Goal: Information Seeking & Learning: Learn about a topic

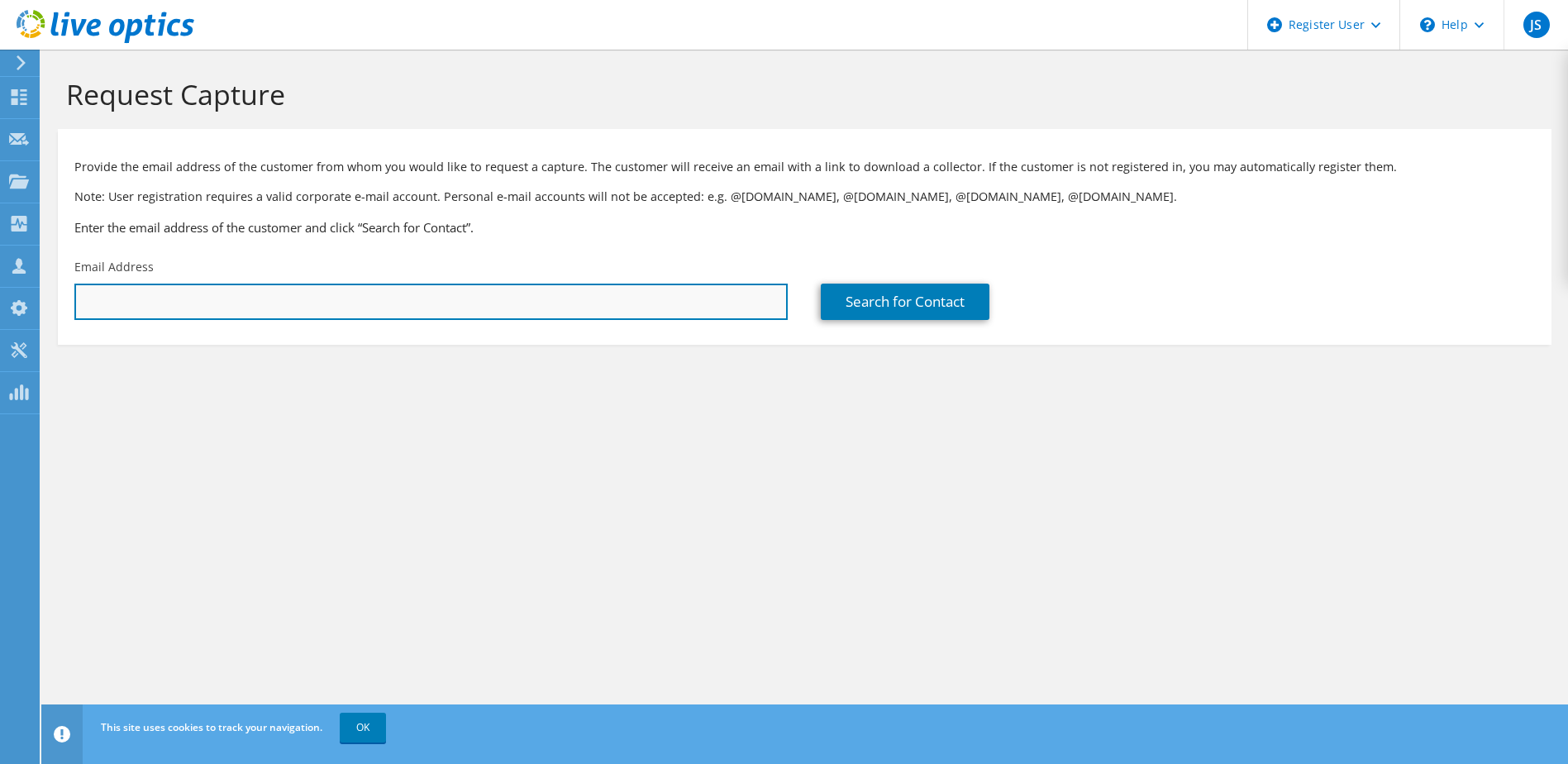
click at [288, 291] on input "text" at bounding box center [431, 302] width 713 height 36
paste input "[EMAIL_ADDRESS][DOMAIN_NAME]"
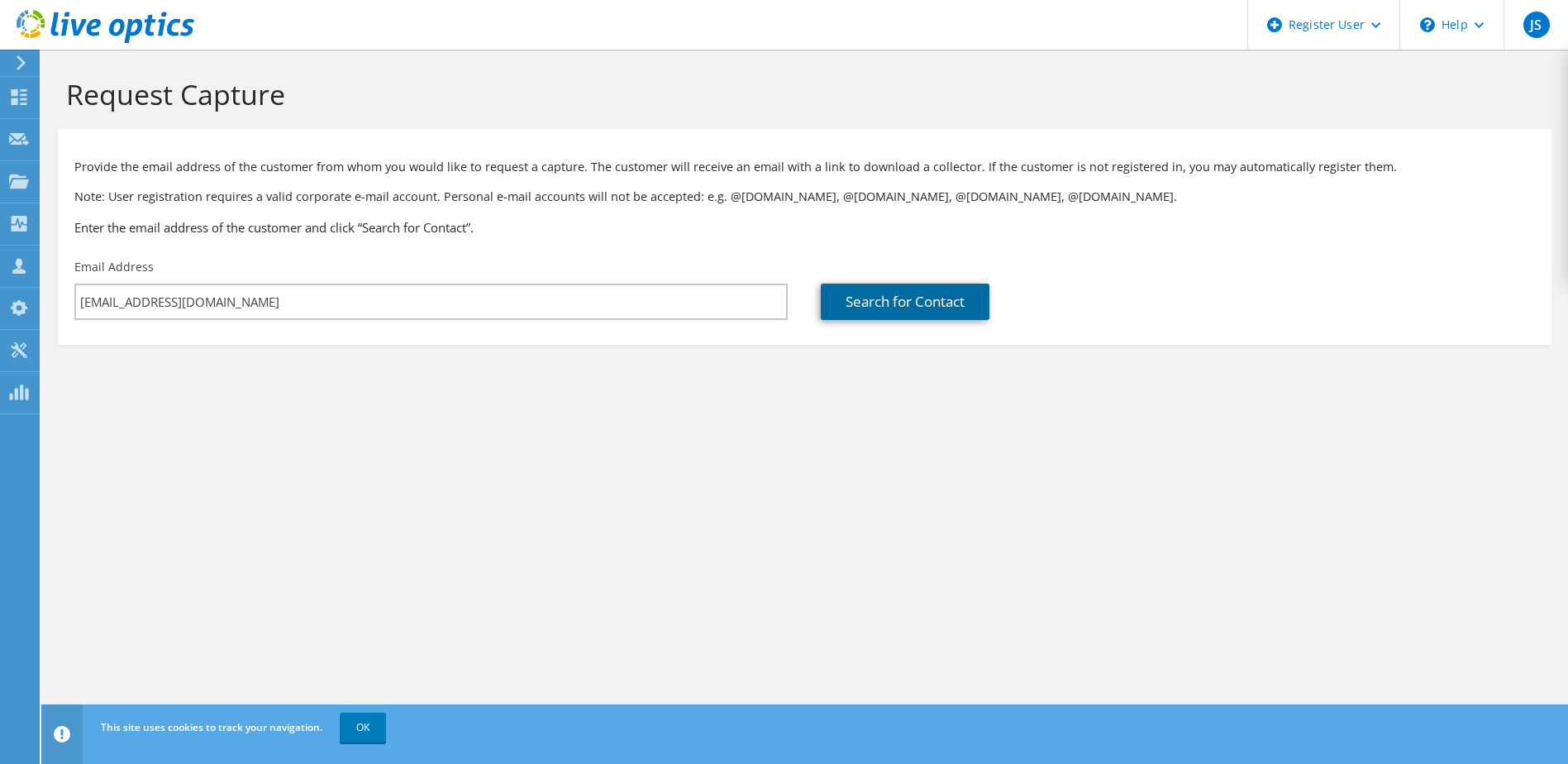
click at [879, 309] on link "Search for Contact" at bounding box center [905, 302] width 168 height 36
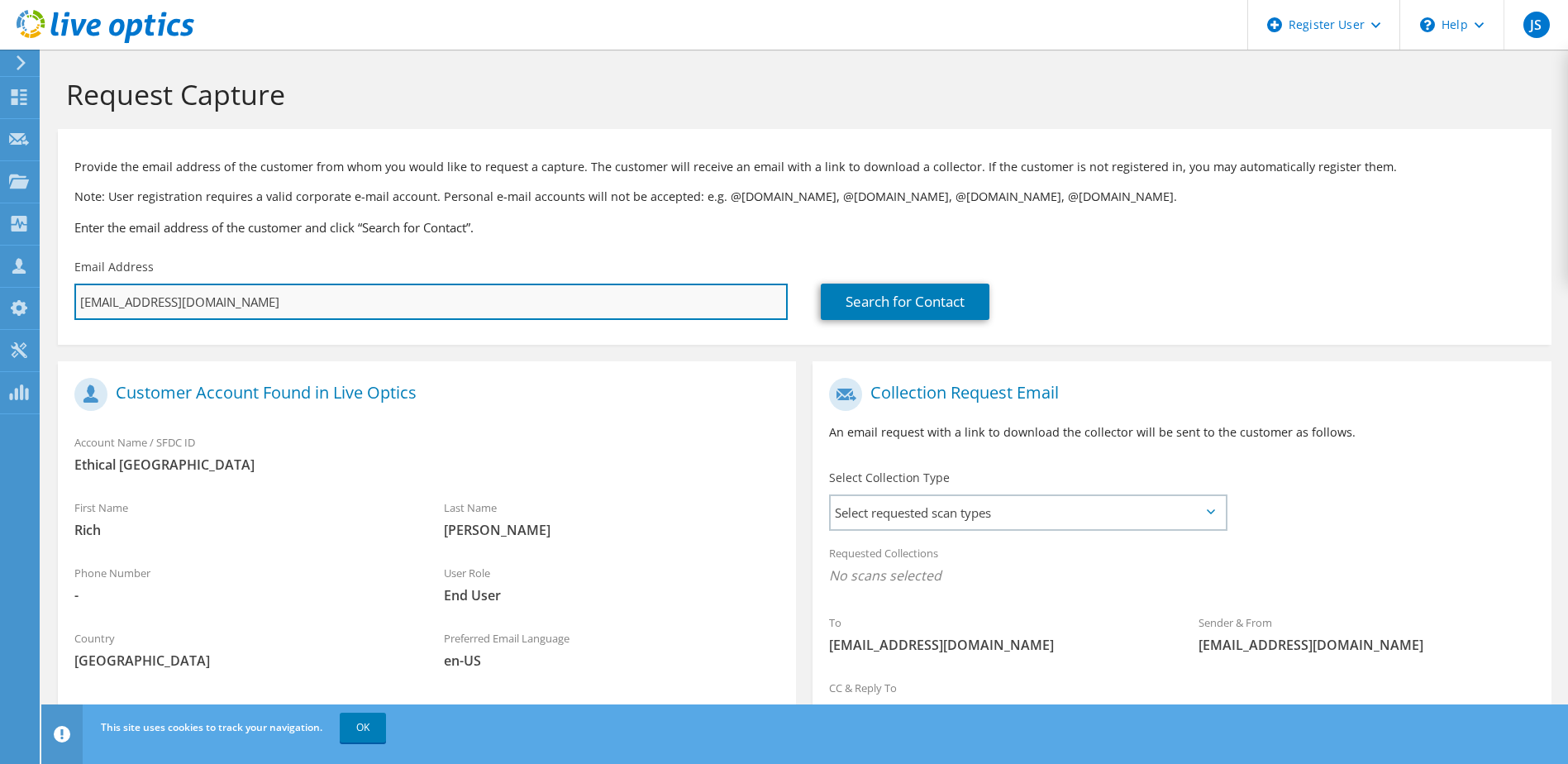
click at [115, 303] on input "[EMAIL_ADDRESS][DOMAIN_NAME]" at bounding box center [431, 302] width 713 height 36
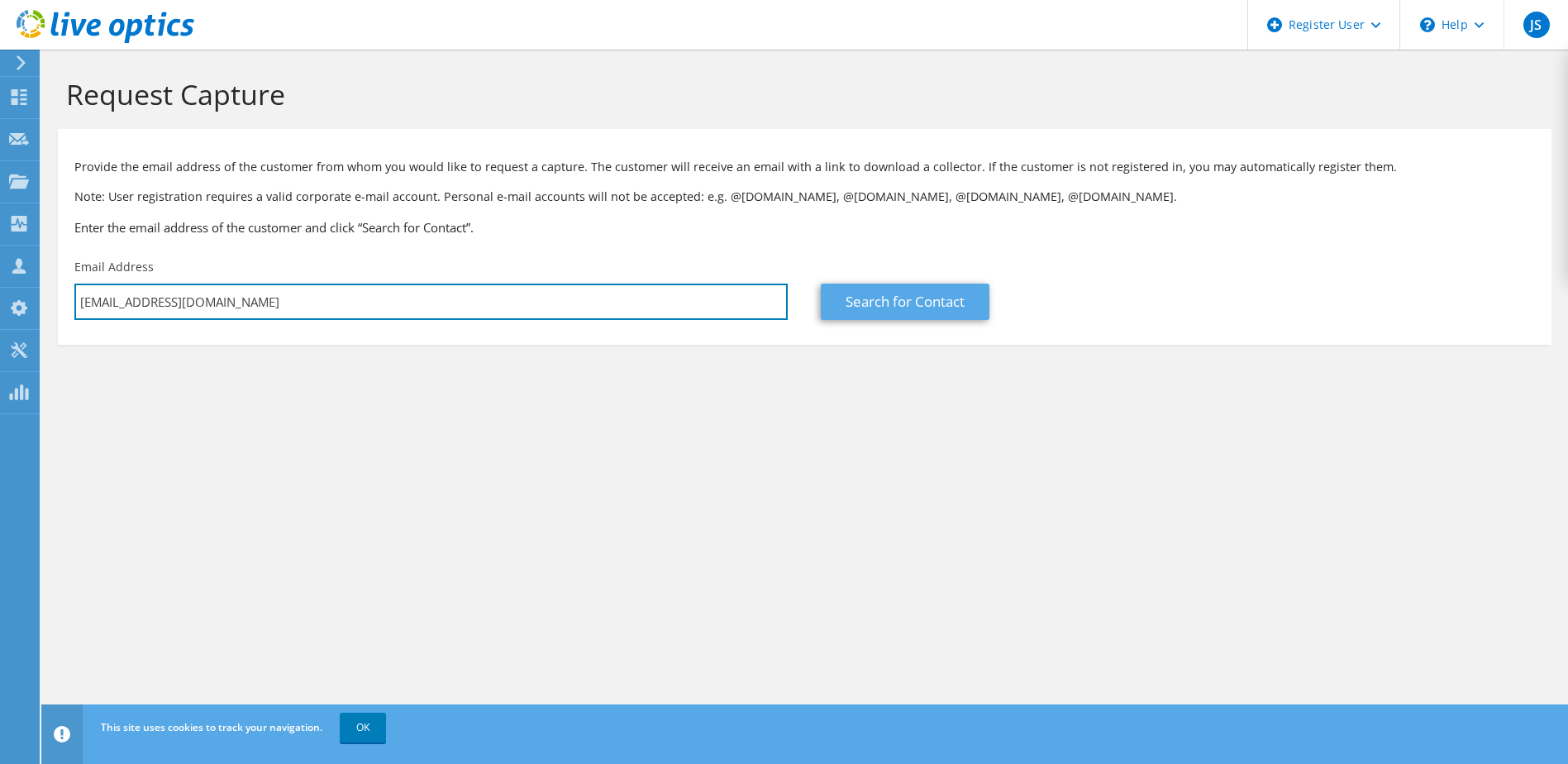
type input "[EMAIL_ADDRESS][DOMAIN_NAME]"
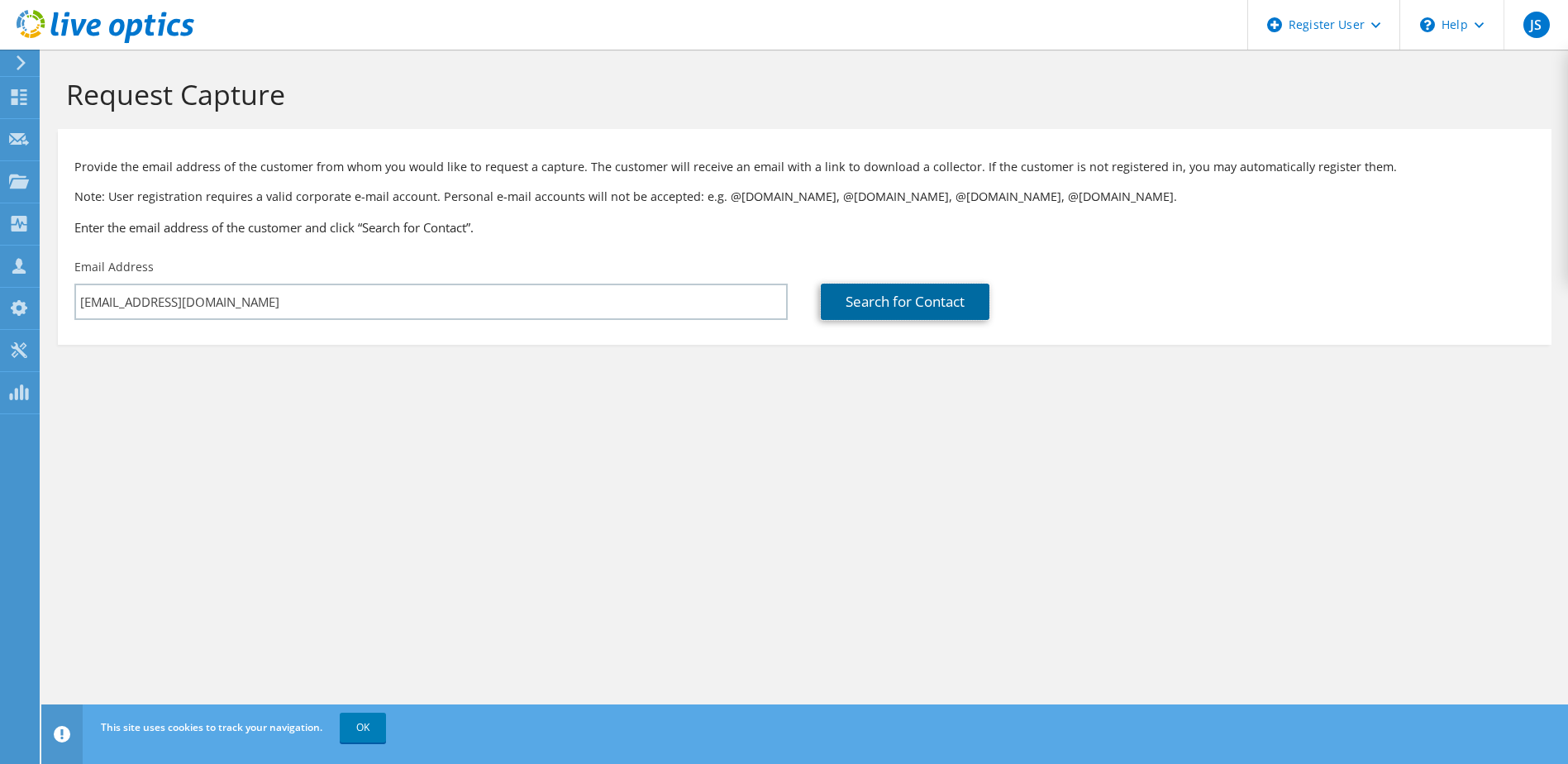
click at [857, 286] on link "Search for Contact" at bounding box center [905, 302] width 168 height 36
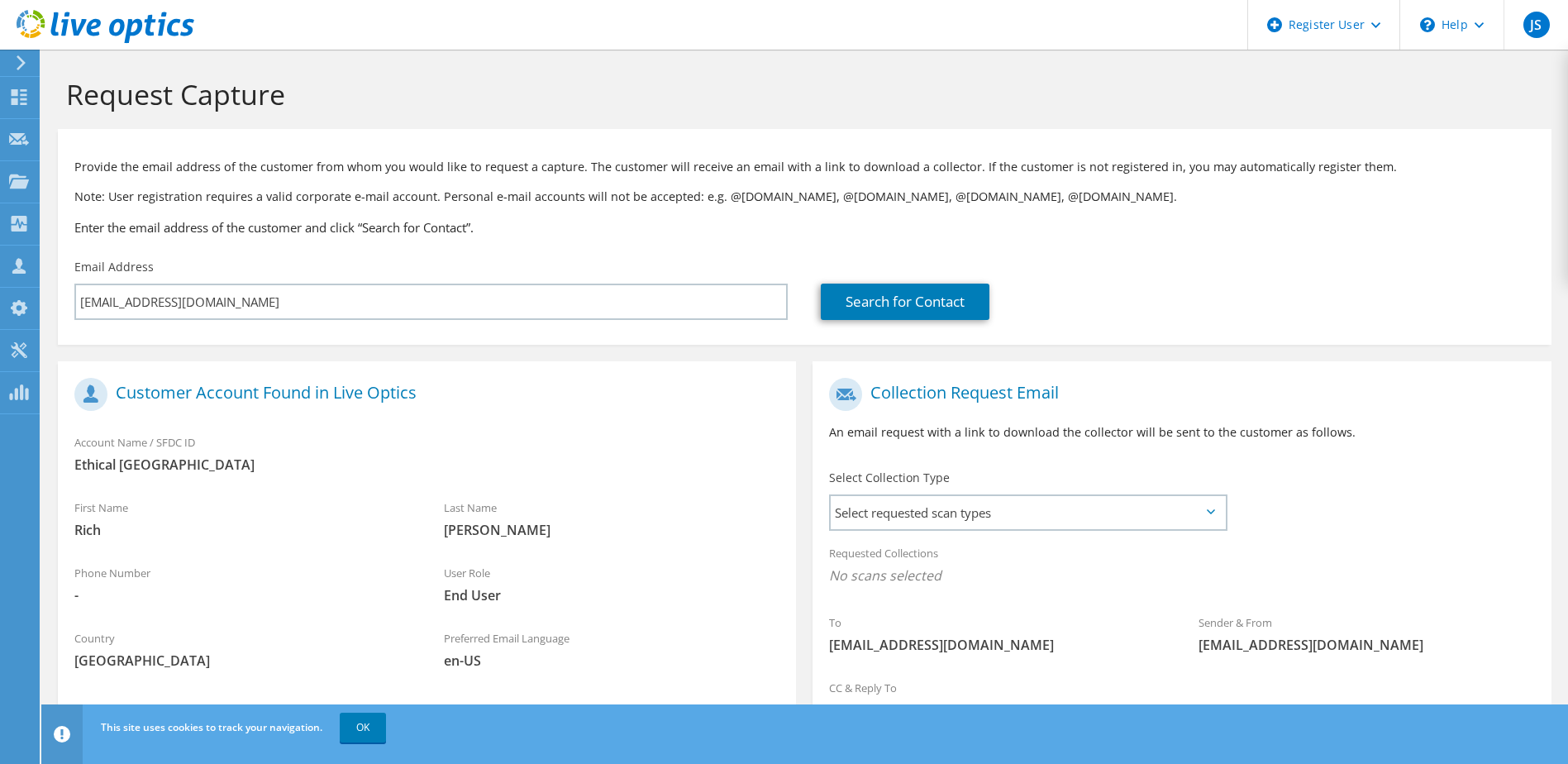
click at [324, 401] on h1 "Customer Account Found in Live Optics" at bounding box center [423, 394] width 697 height 33
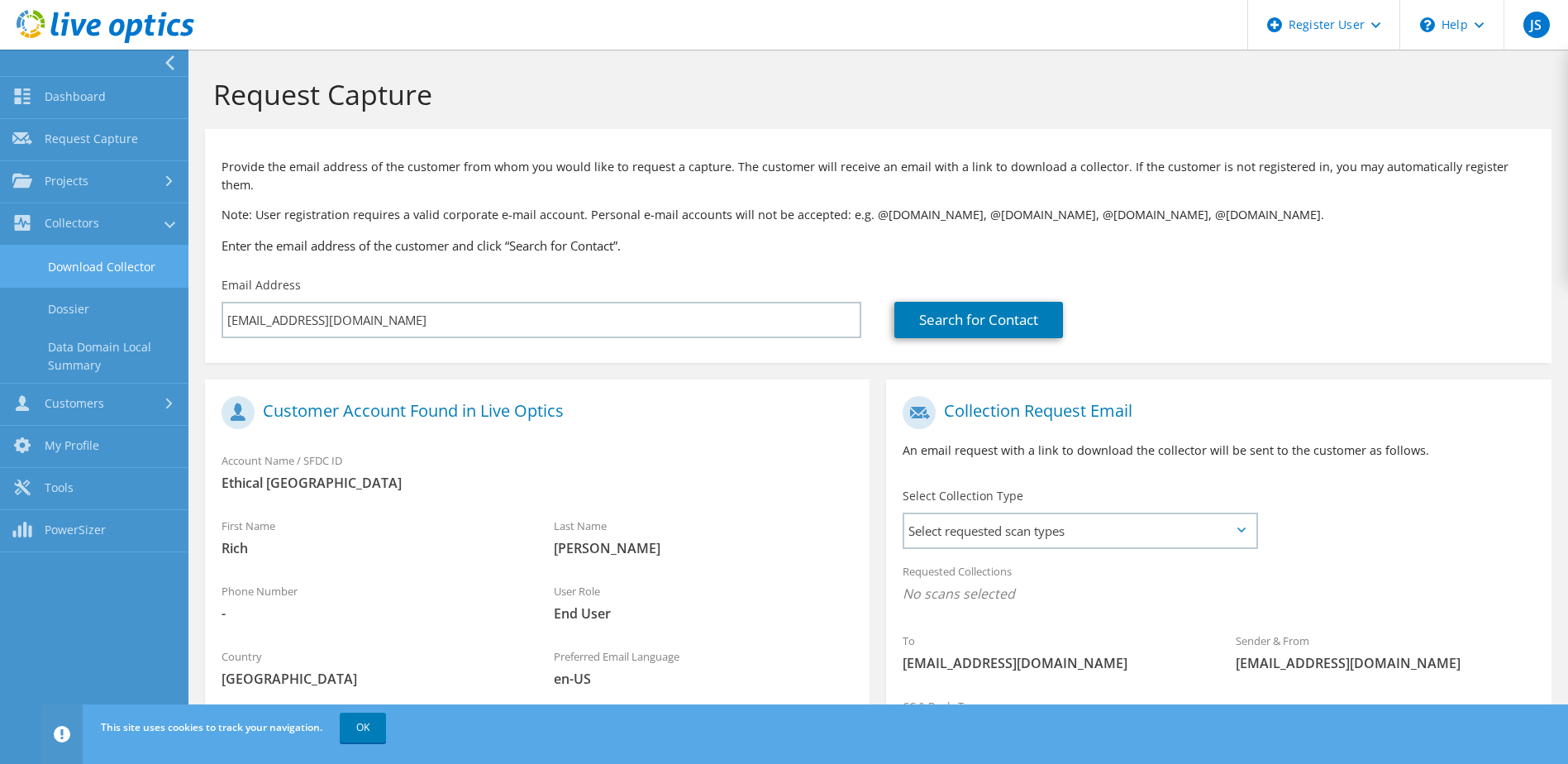
click at [85, 279] on link "Download Collector" at bounding box center [94, 266] width 188 height 42
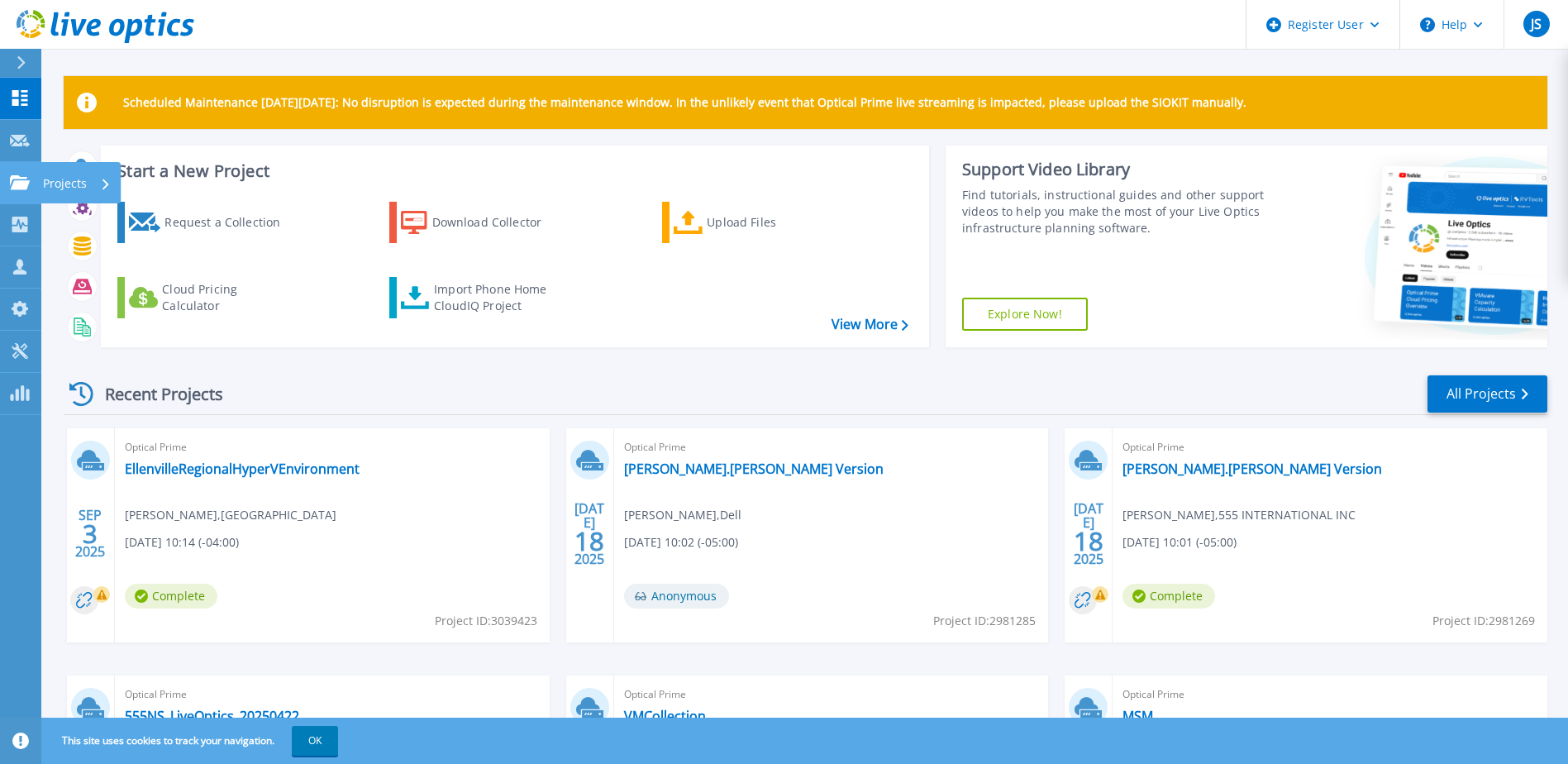
click at [12, 176] on icon at bounding box center [20, 182] width 20 height 14
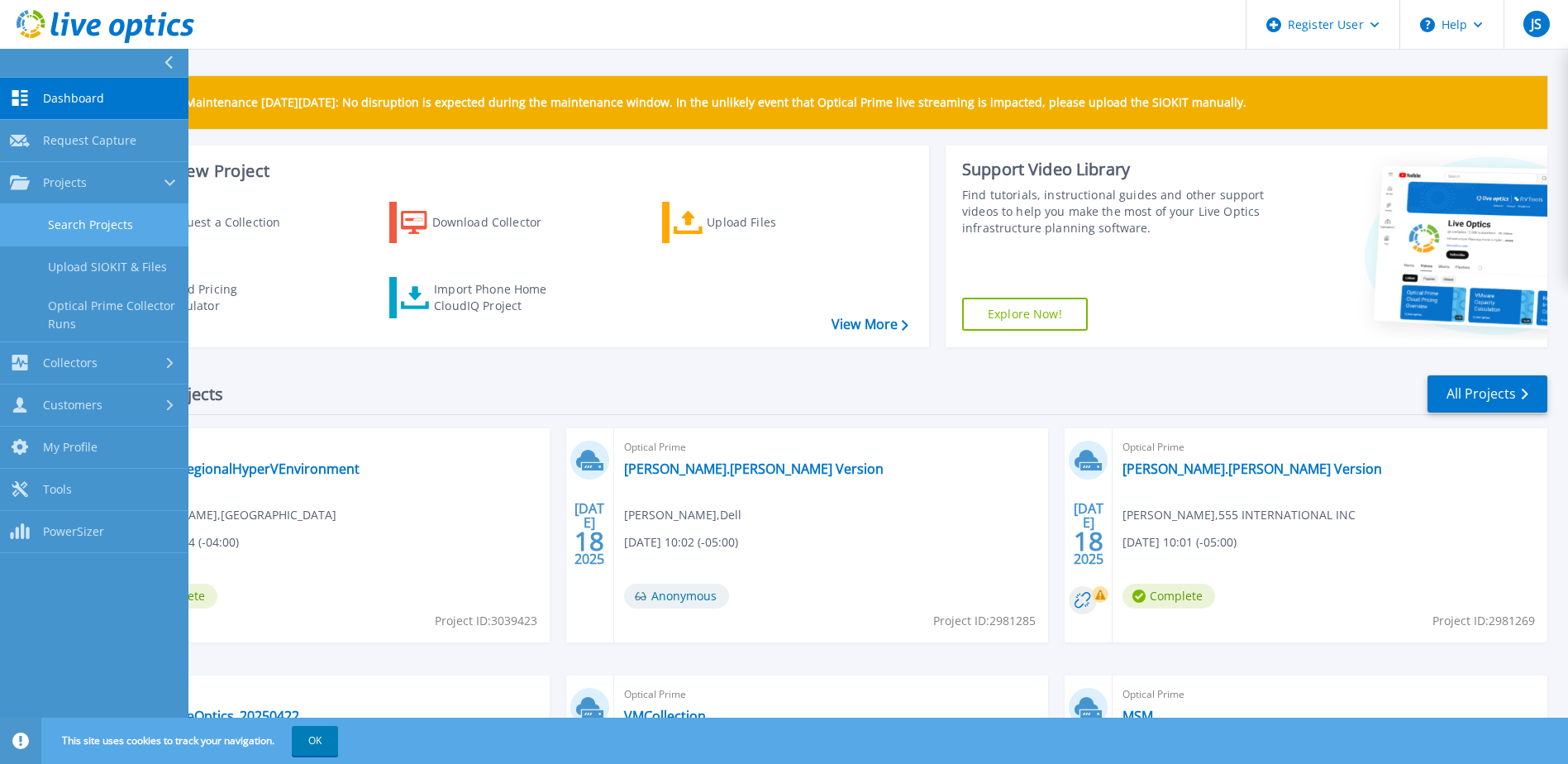
click at [115, 228] on link "Search Projects" at bounding box center [94, 225] width 188 height 42
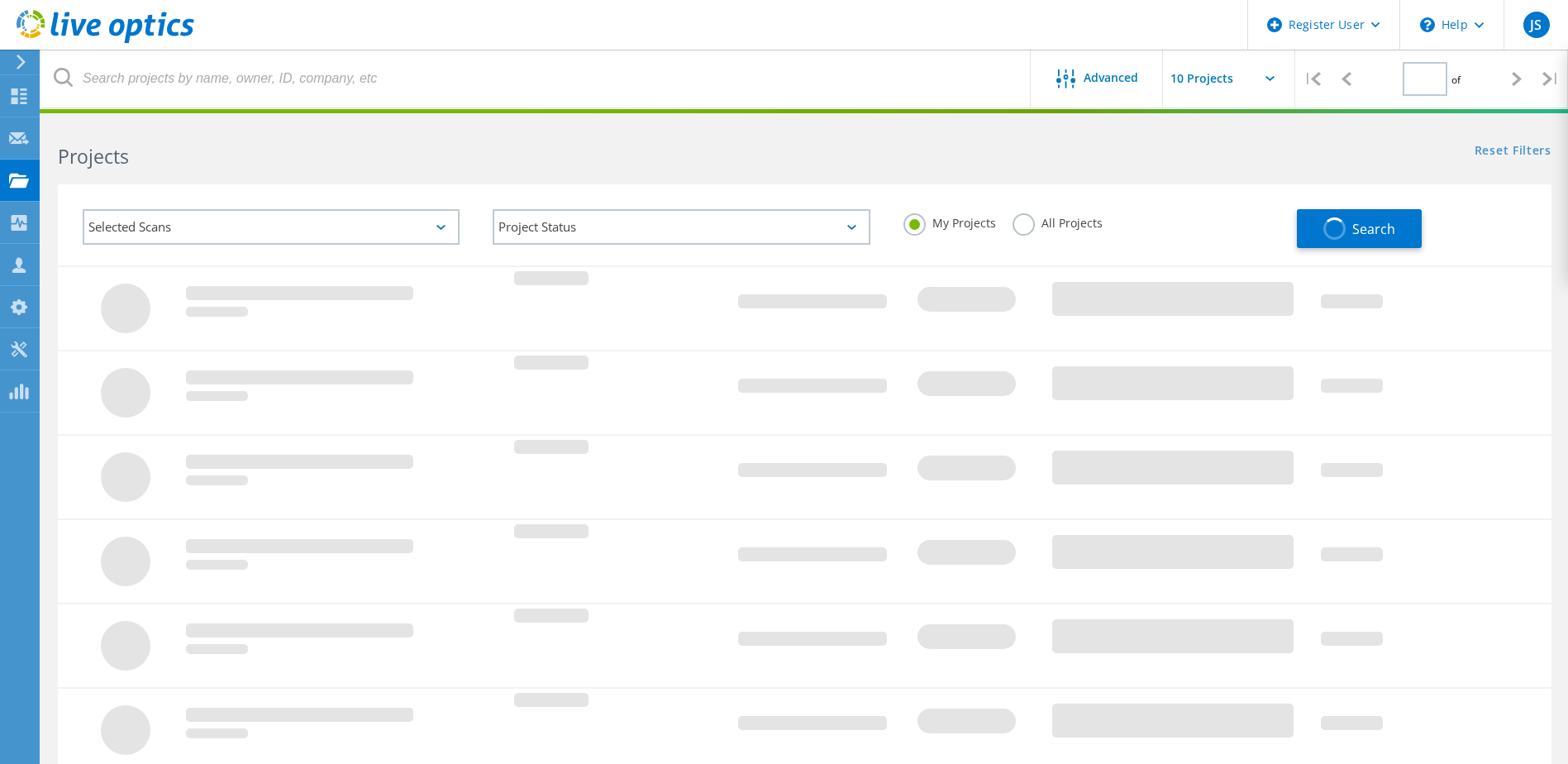
type input "1"
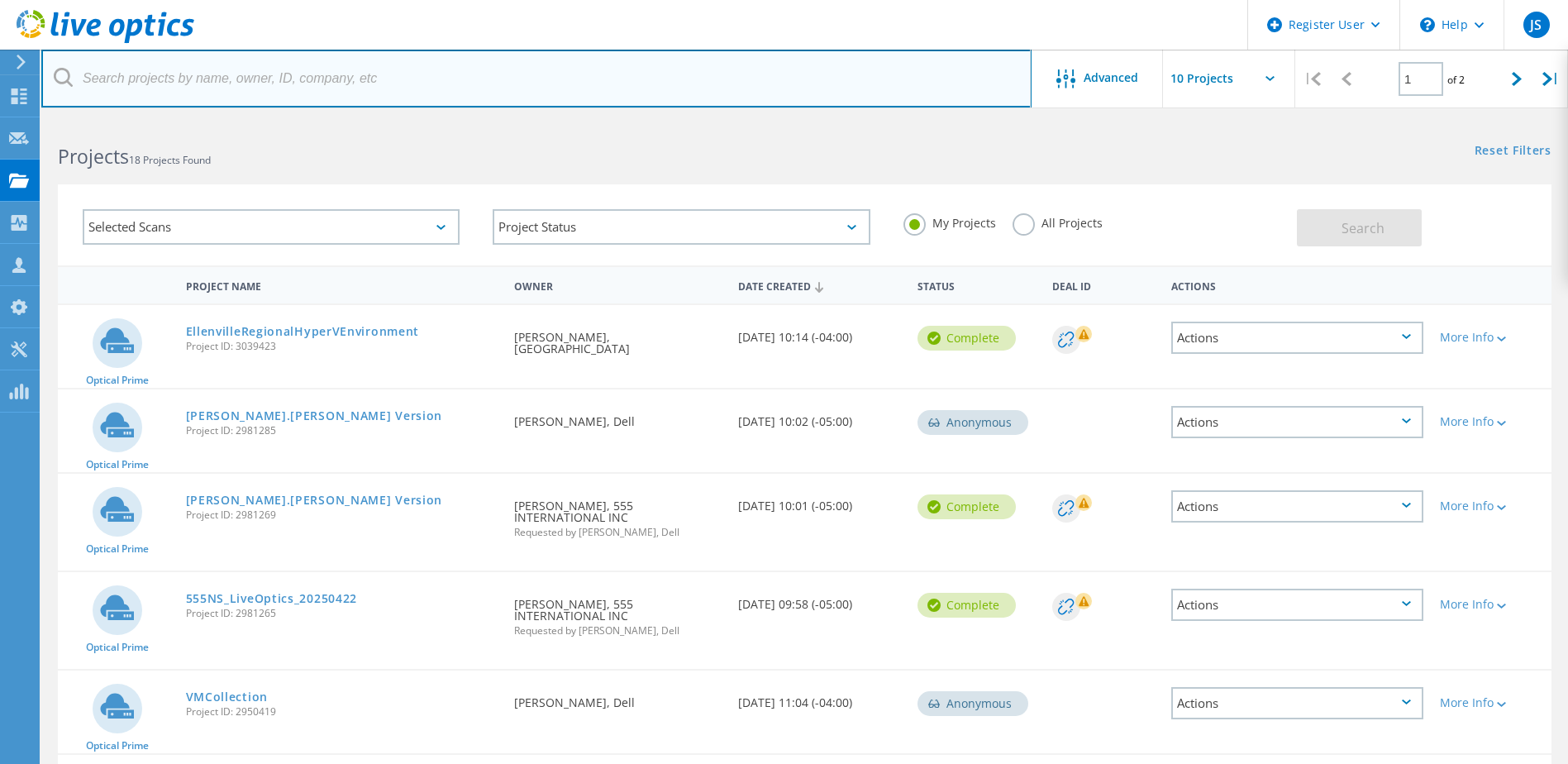
click at [313, 85] on input "text" at bounding box center [537, 79] width 991 height 58
paste input "rwarfield@ecfs.org"
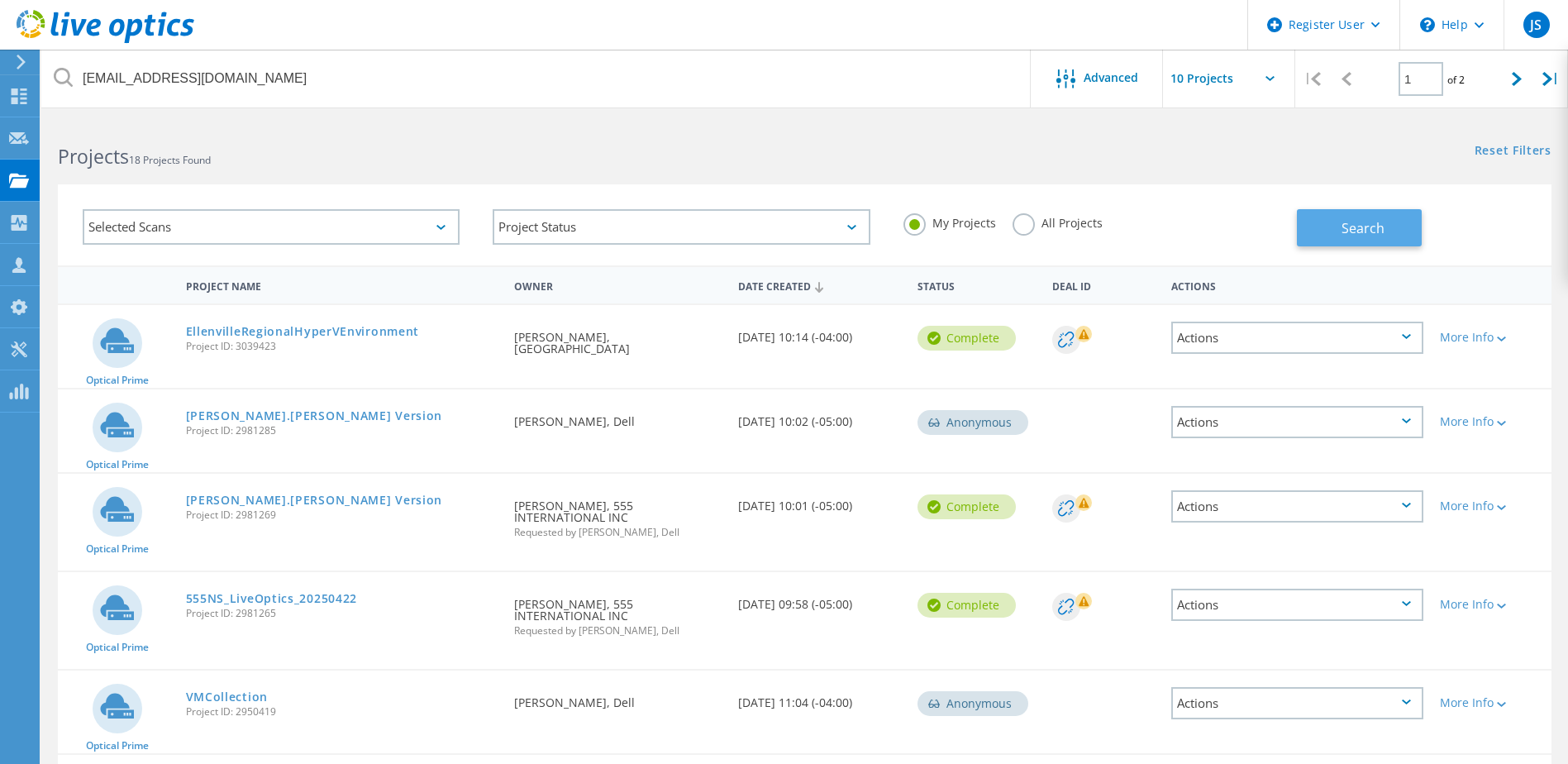
click at [1341, 214] on button "Search" at bounding box center [1360, 227] width 124 height 37
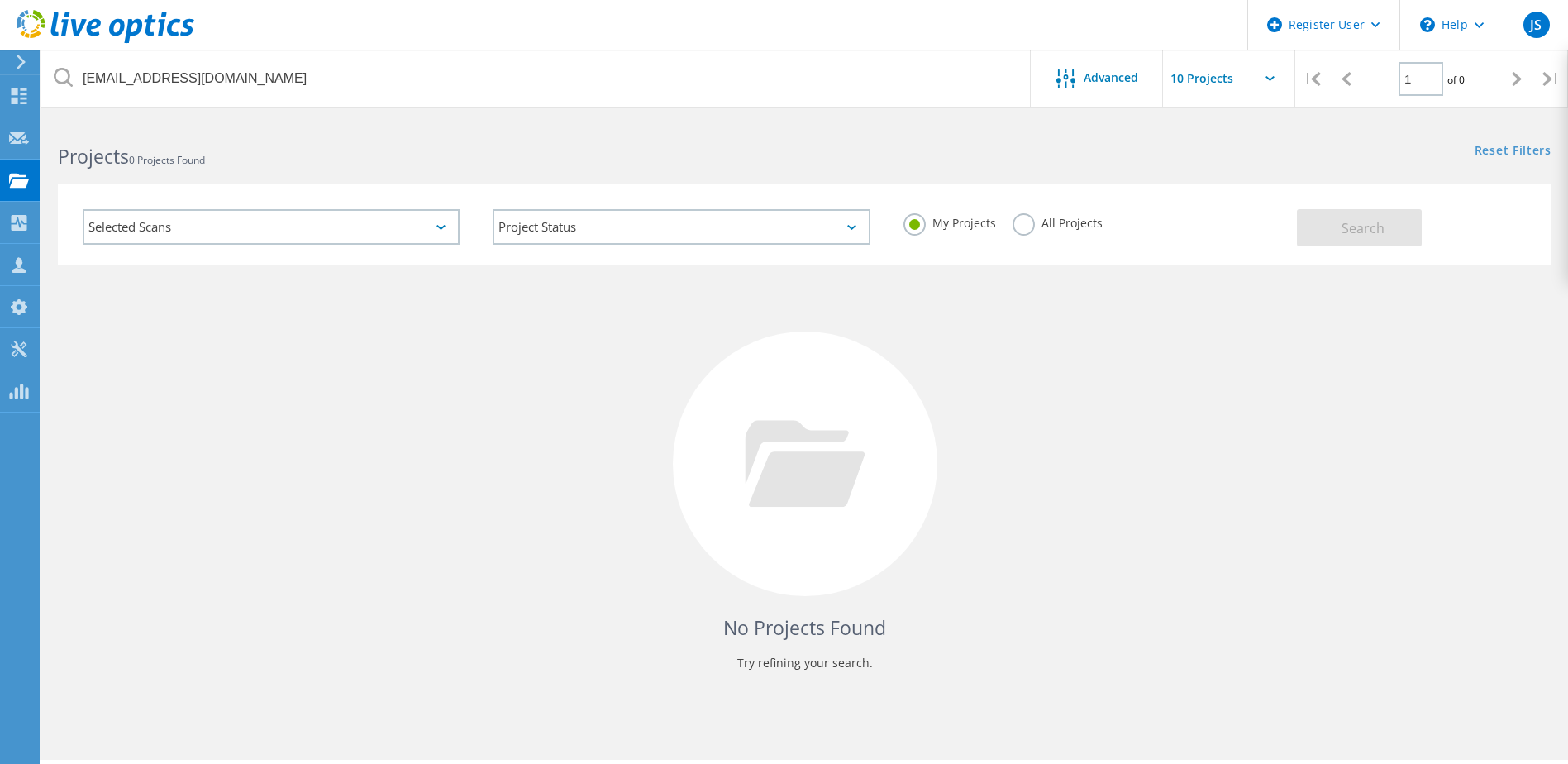
click at [344, 223] on div "Selected Scans" at bounding box center [271, 226] width 377 height 36
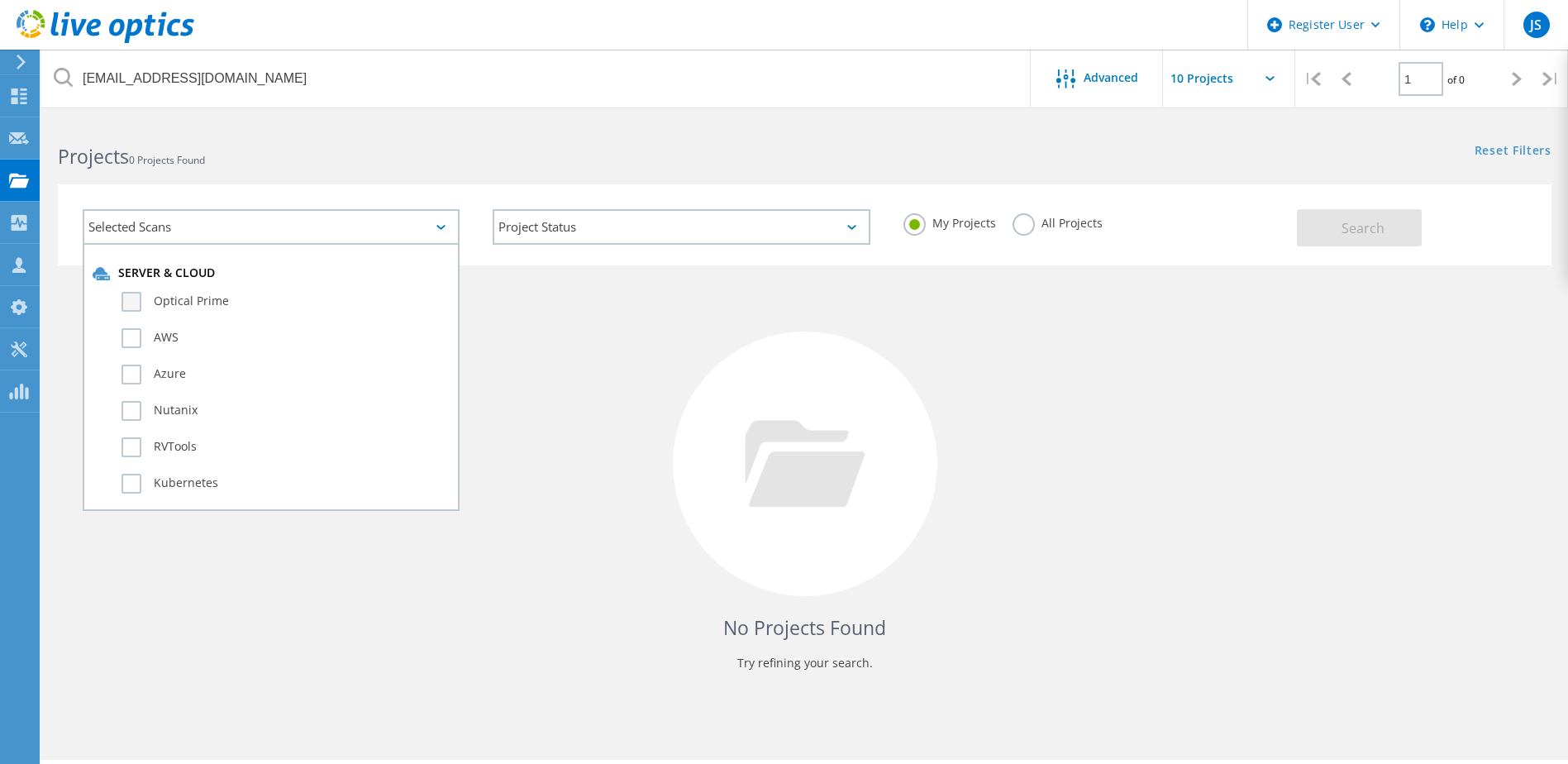
click at [139, 304] on label "Optical Prime" at bounding box center [285, 302] width 329 height 20
click at [0, 0] on input "Optical Prime" at bounding box center [0, 0] width 0 height 0
click at [1359, 243] on button "Search" at bounding box center [1360, 227] width 124 height 37
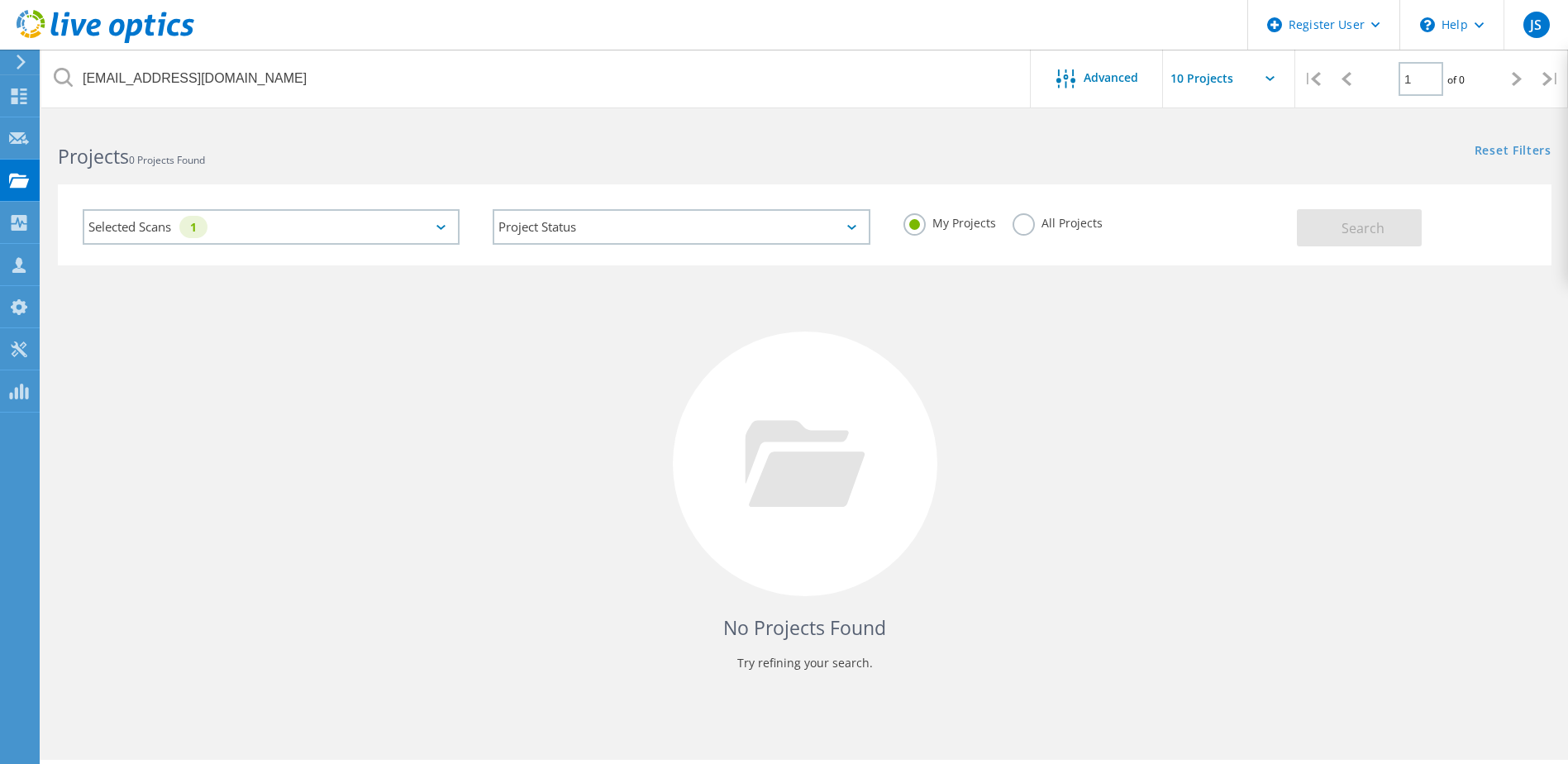
click at [1040, 229] on div "All Projects" at bounding box center [1058, 225] width 90 height 24
click at [1017, 220] on label "All Projects" at bounding box center [1058, 221] width 90 height 16
click at [0, 0] on input "All Projects" at bounding box center [0, 0] width 0 height 0
click at [347, 223] on div "Selected Scans 1" at bounding box center [271, 226] width 377 height 36
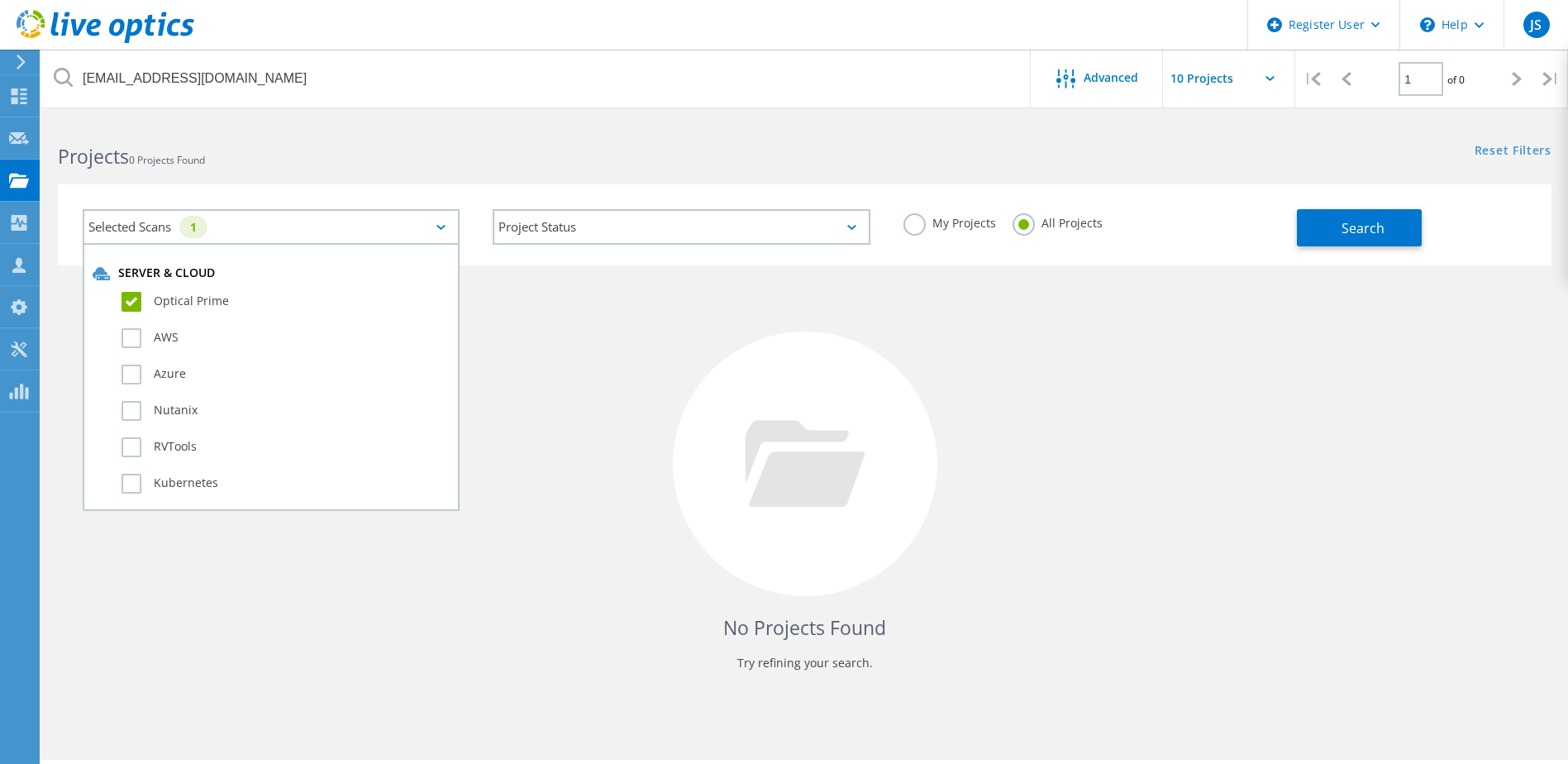
click at [120, 298] on div "Optical Prime" at bounding box center [271, 306] width 358 height 36
click at [137, 312] on div "Optical Prime" at bounding box center [271, 306] width 358 height 36
click at [134, 304] on label "Optical Prime" at bounding box center [285, 302] width 329 height 20
click at [0, 0] on input "Optical Prime" at bounding box center [0, 0] width 0 height 0
click at [1377, 236] on span "Search" at bounding box center [1363, 228] width 43 height 18
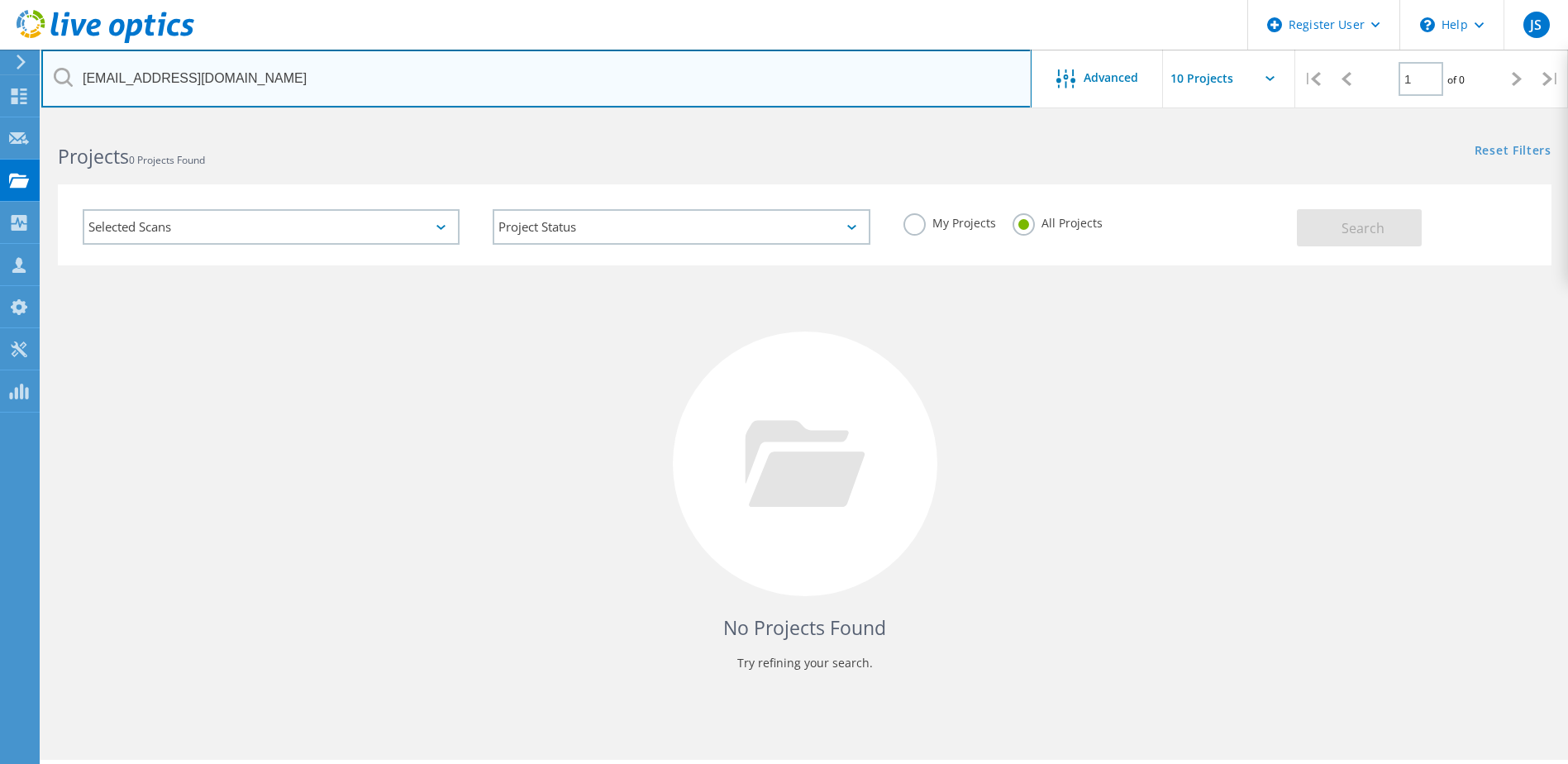
click at [325, 85] on input "[EMAIL_ADDRESS][DOMAIN_NAME]" at bounding box center [537, 79] width 991 height 58
click at [419, 81] on input "[EMAIL_ADDRESS][DOMAIN_NAME]" at bounding box center [537, 79] width 991 height 58
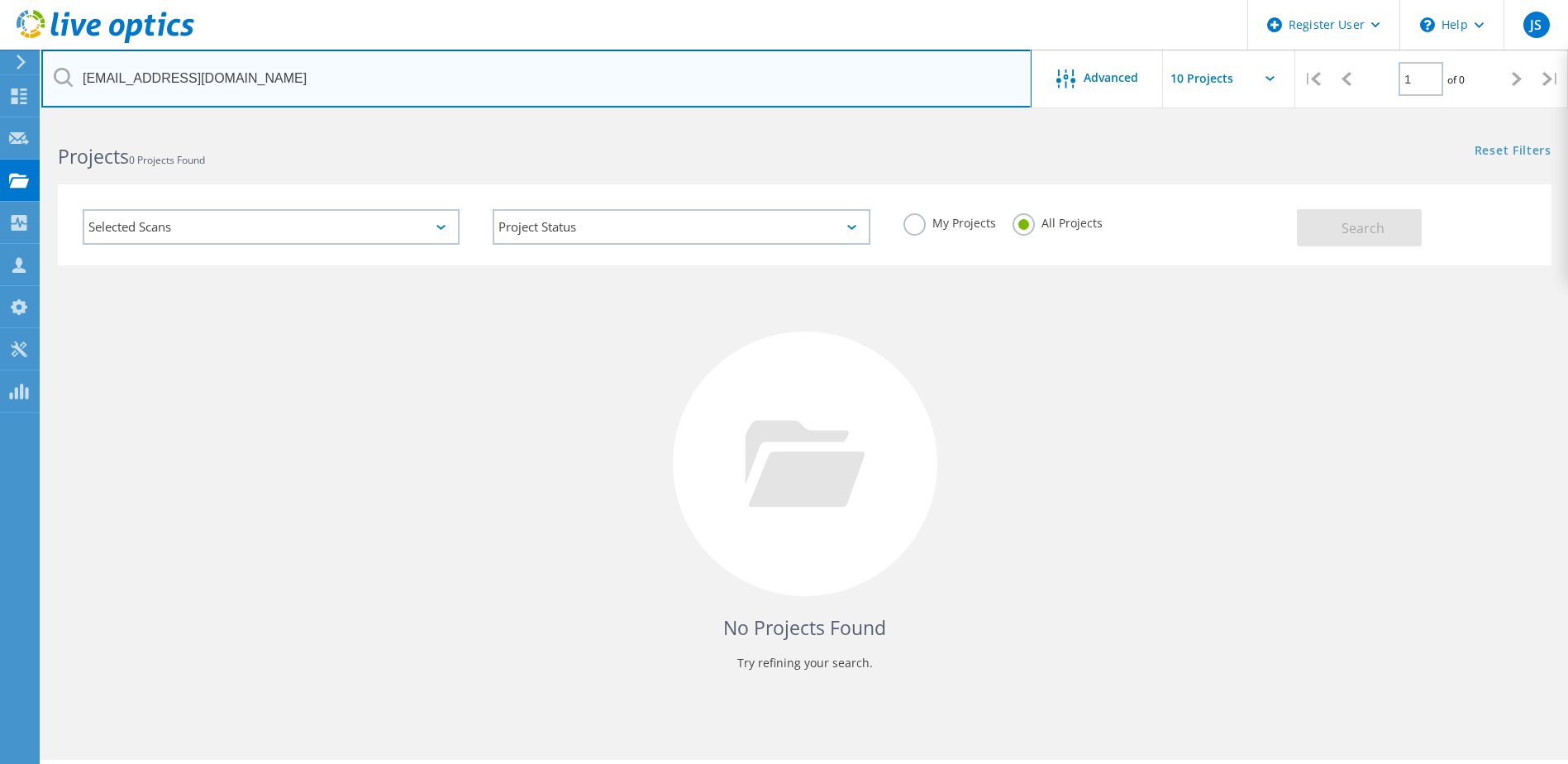
drag, startPoint x: 197, startPoint y: 79, endPoint x: 169, endPoint y: 79, distance: 28.0
click at [196, 79] on input "[EMAIL_ADDRESS][DOMAIN_NAME]" at bounding box center [537, 79] width 991 height 58
click at [121, 80] on input "[EMAIL_ADDRESS][DOMAIN_NAME]" at bounding box center [537, 79] width 991 height 58
click at [116, 83] on input "[EMAIL_ADDRESS][DOMAIN_NAME]" at bounding box center [537, 79] width 991 height 58
type input "[EMAIL_ADDRESS][DOMAIN_NAME]"
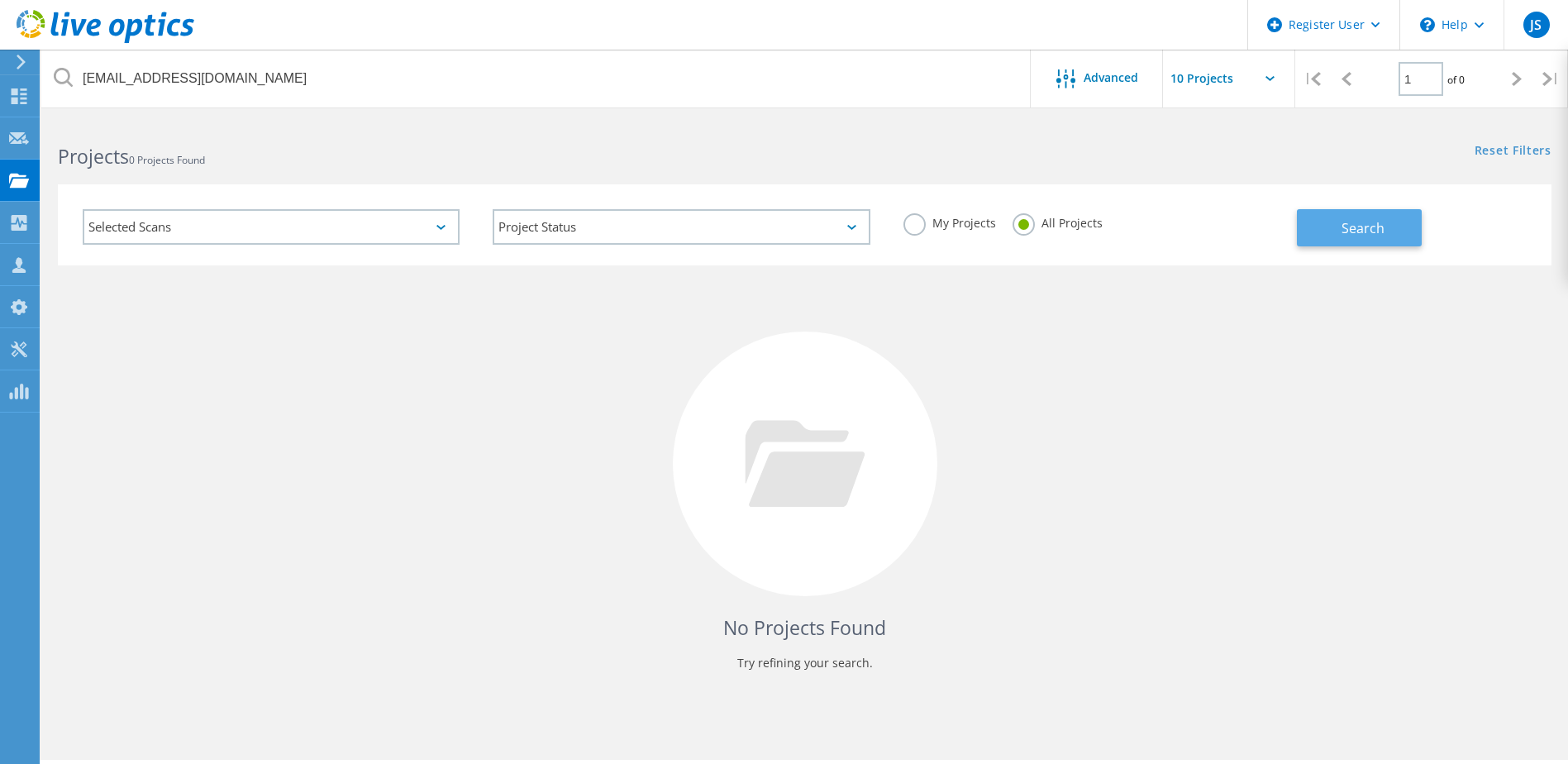
click at [1305, 227] on button "Search" at bounding box center [1360, 227] width 124 height 37
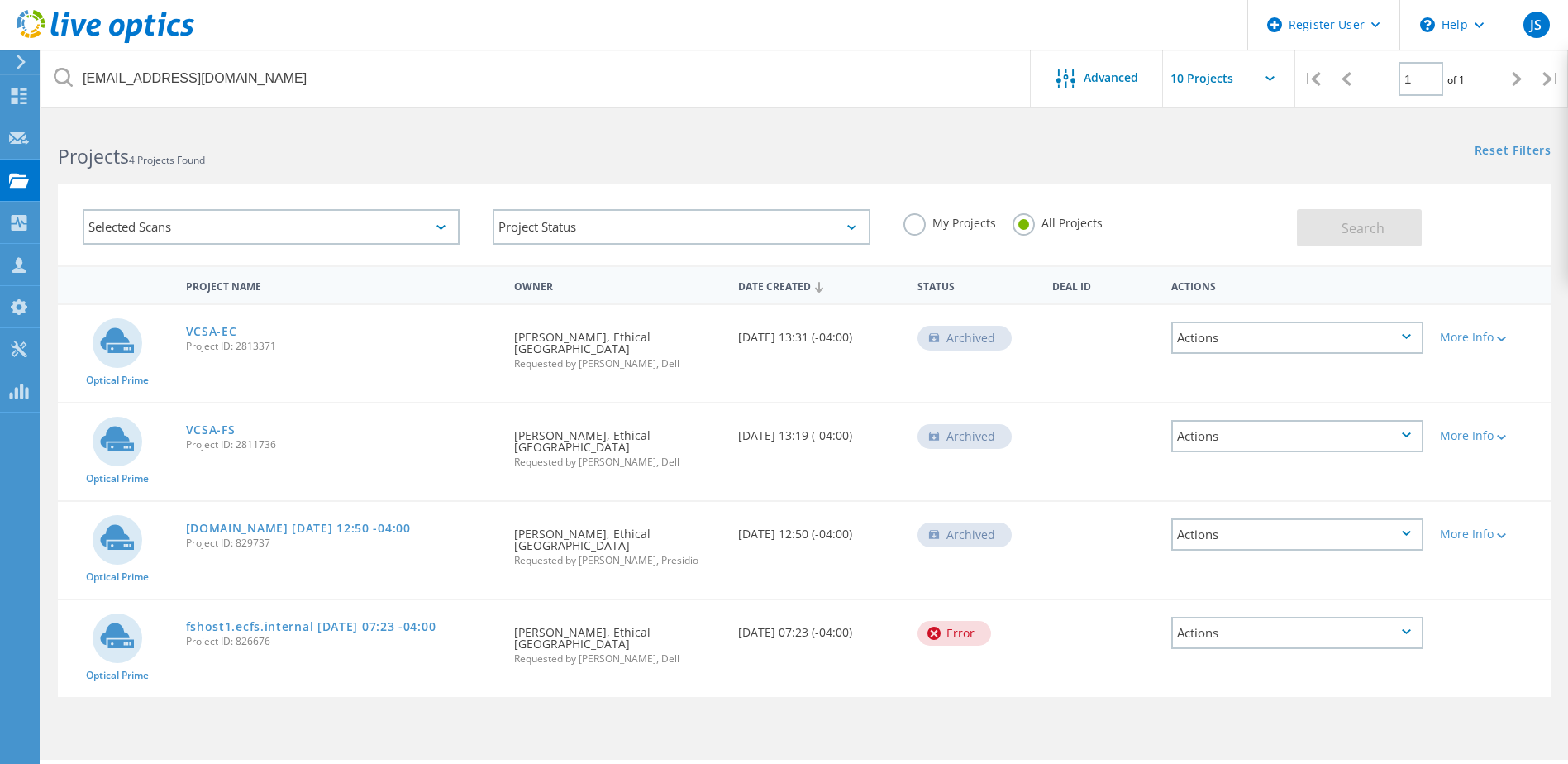
click at [206, 338] on link "VCSA-EC" at bounding box center [212, 332] width 51 height 12
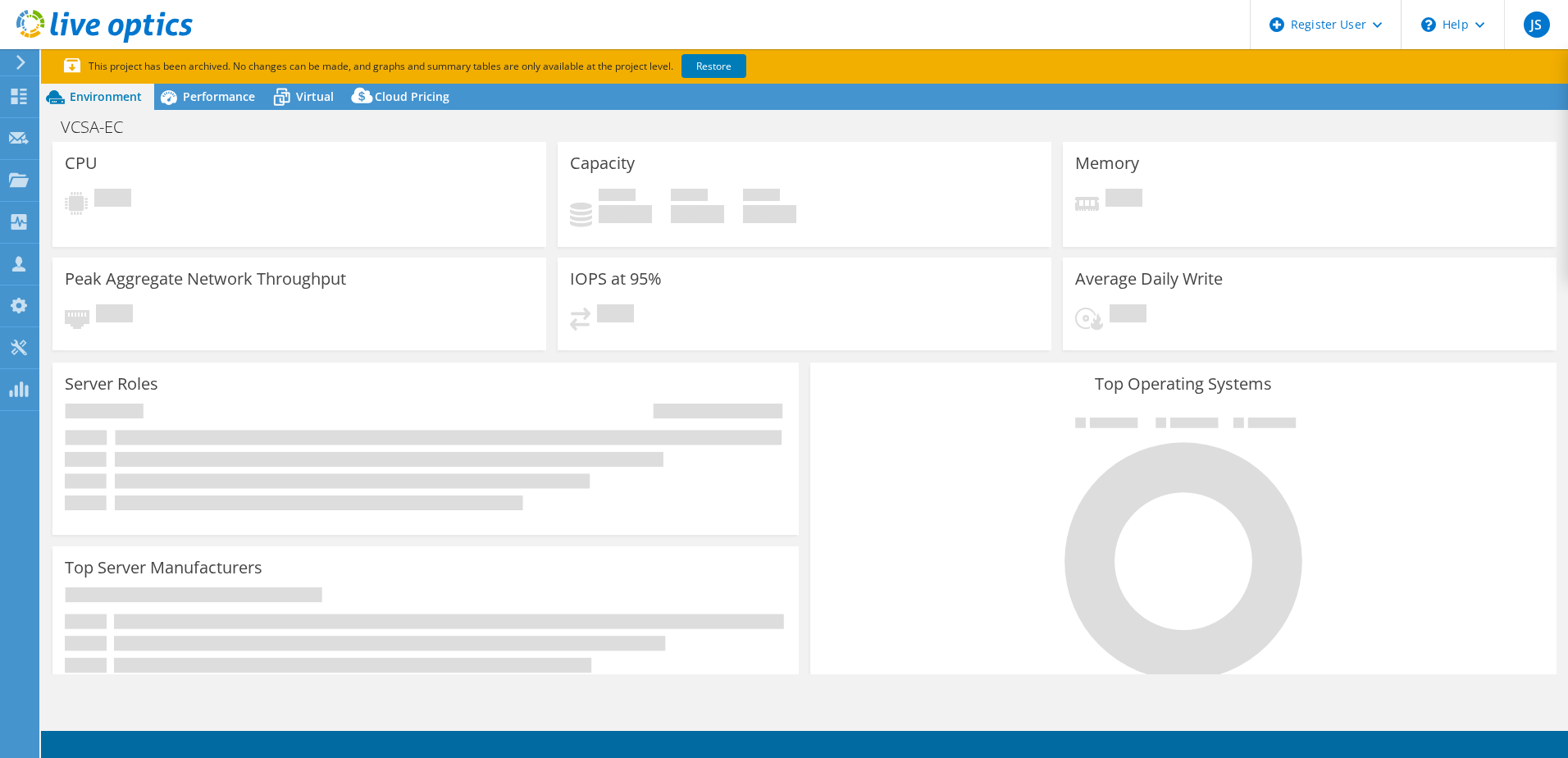
select select "USD"
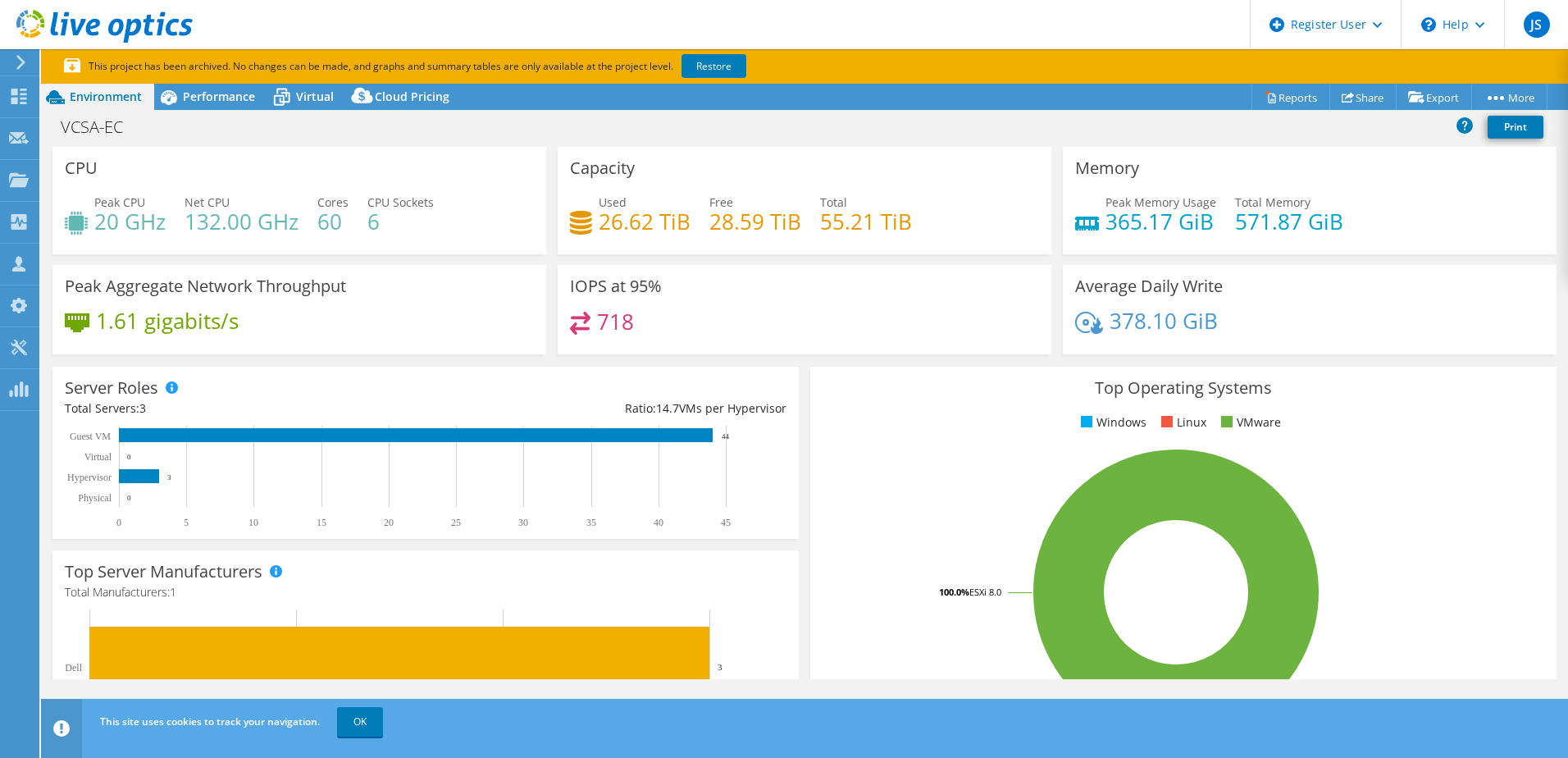
click at [237, 120] on div "VCSA-EC Print" at bounding box center [805, 127] width 1528 height 30
click at [230, 102] on span "Performance" at bounding box center [219, 96] width 72 height 16
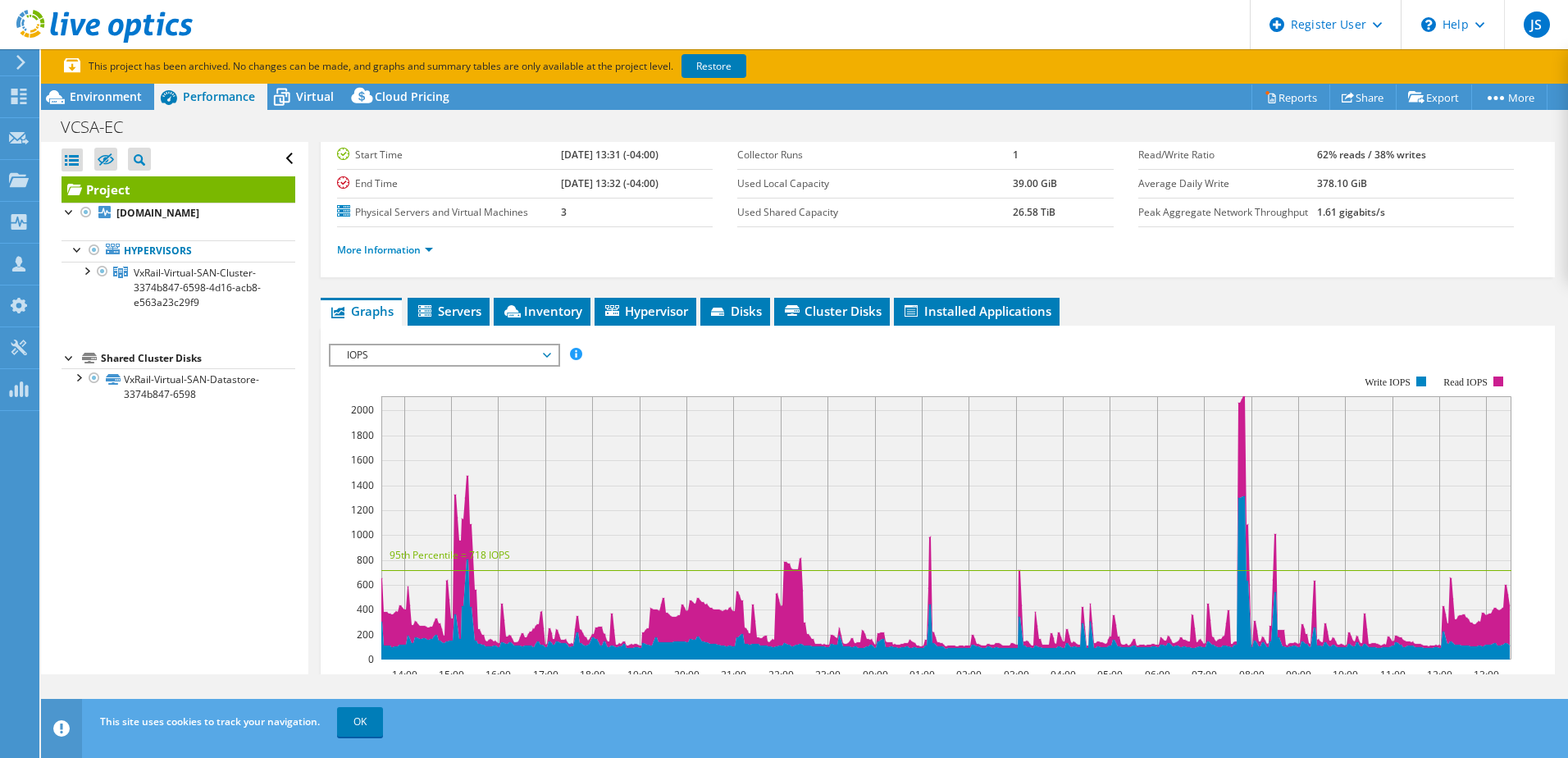
scroll to position [246, 0]
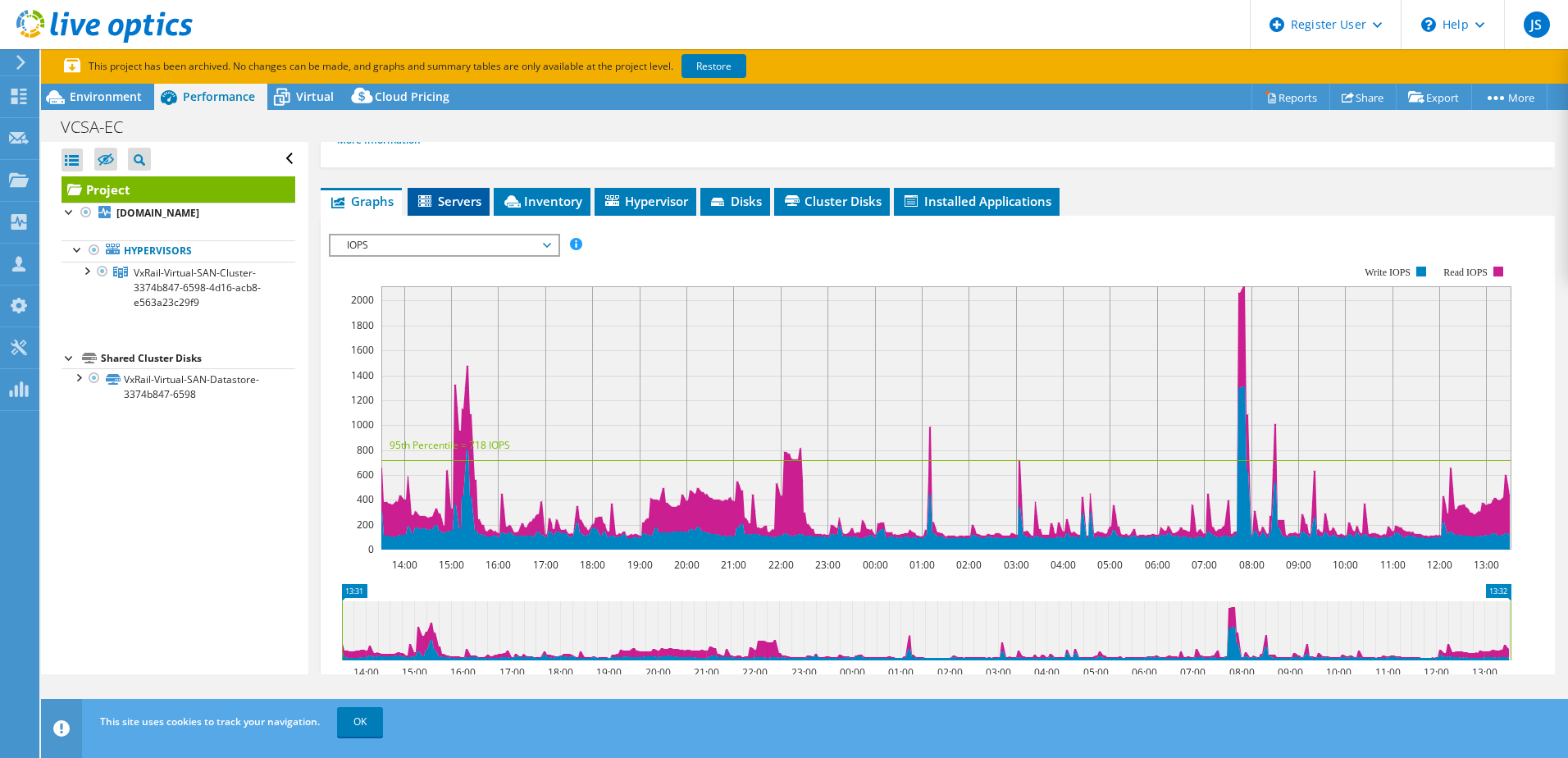
click at [447, 204] on span "Servers" at bounding box center [449, 201] width 66 height 16
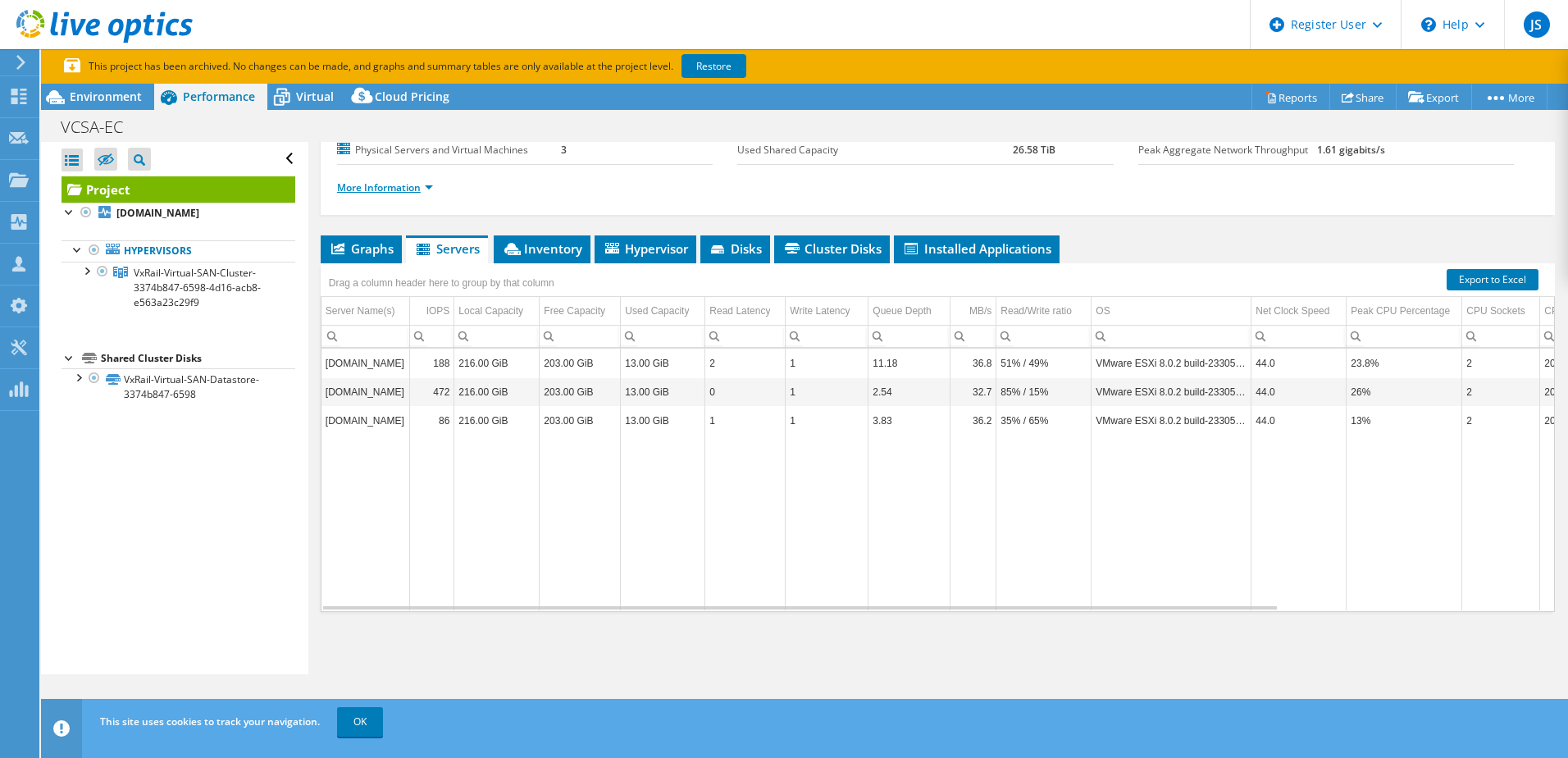
click at [403, 189] on link "More Information" at bounding box center [385, 187] width 96 height 14
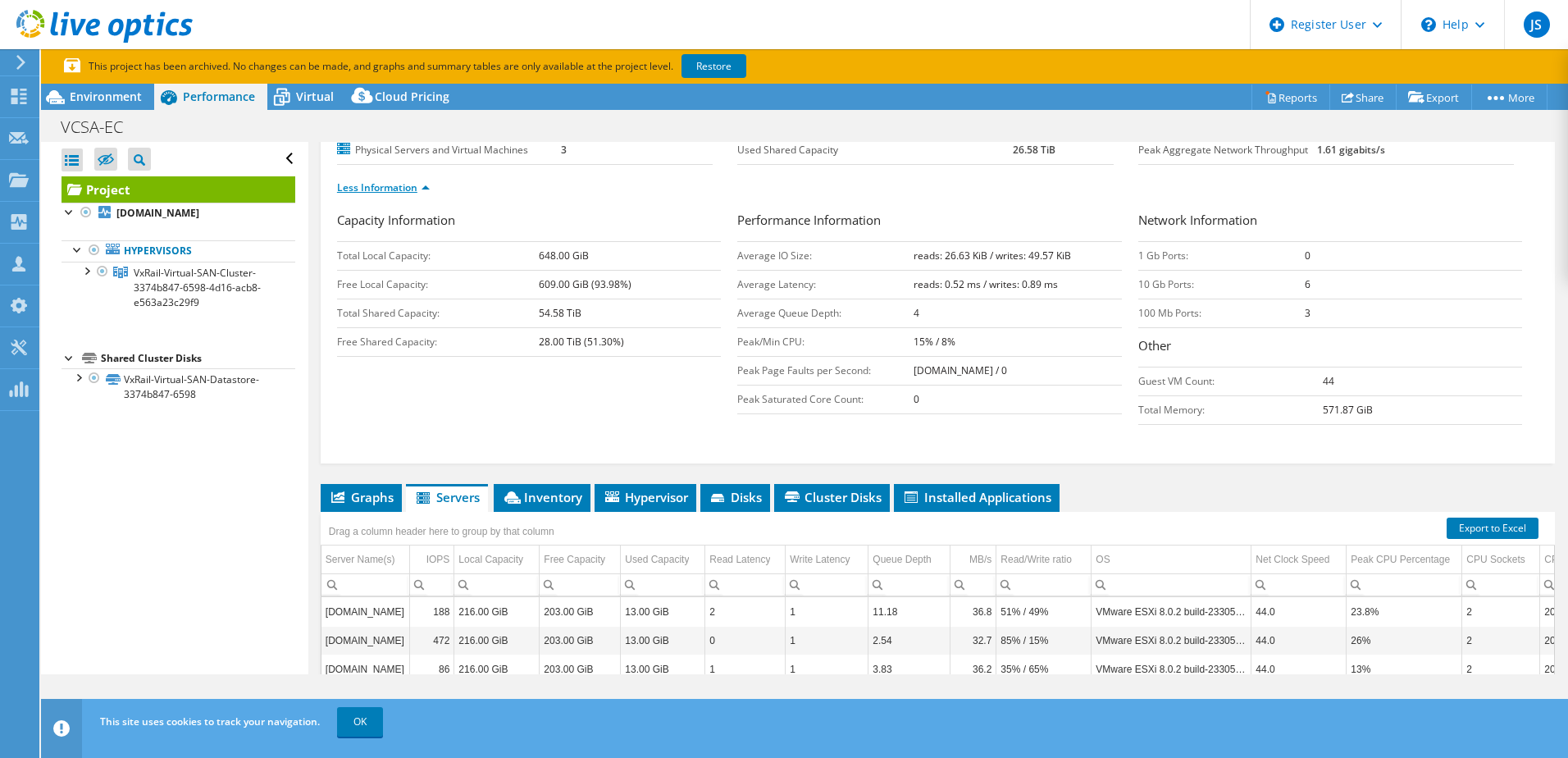
click at [415, 191] on link "Less Information" at bounding box center [384, 187] width 93 height 14
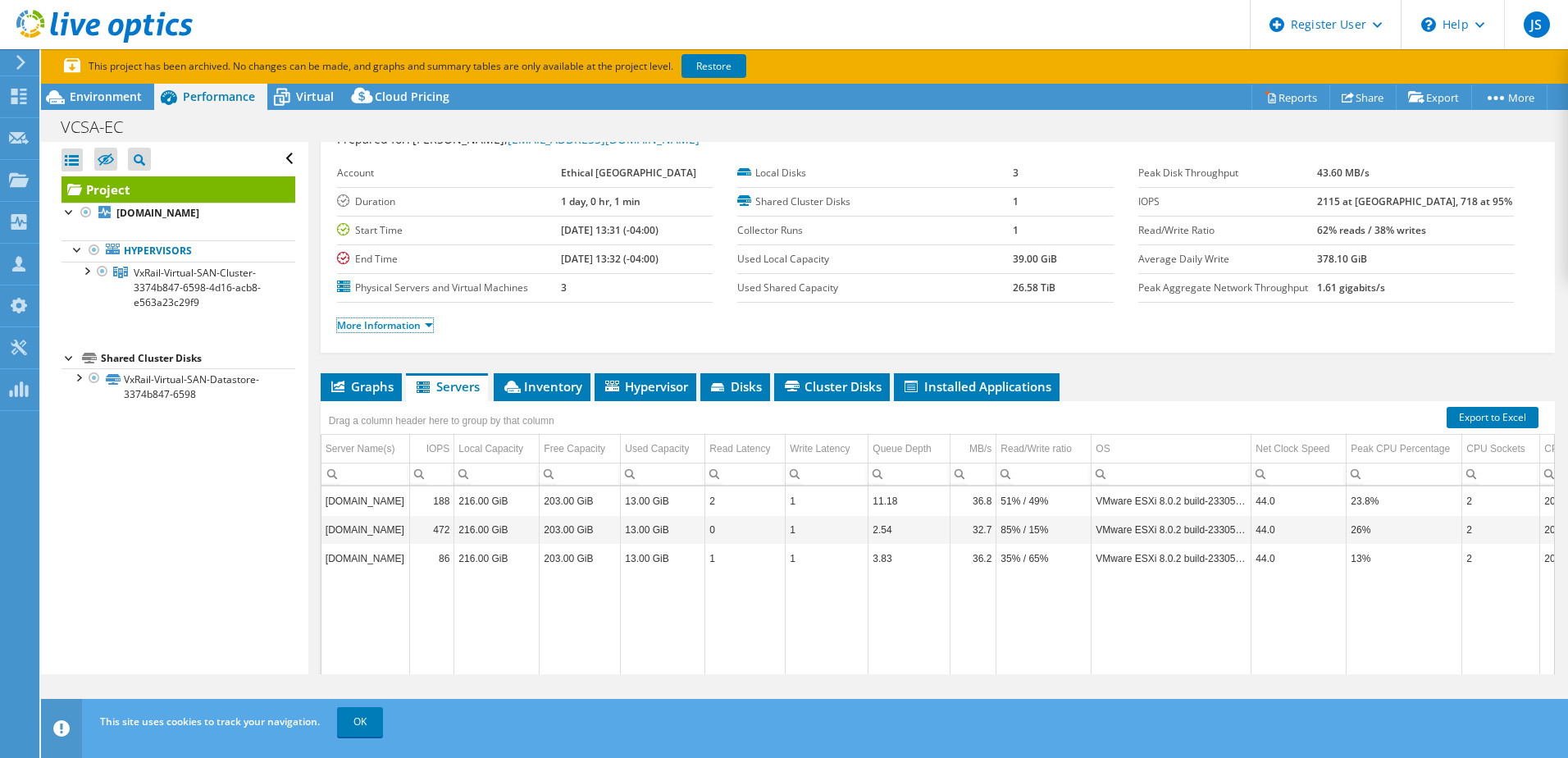
scroll to position [0, 0]
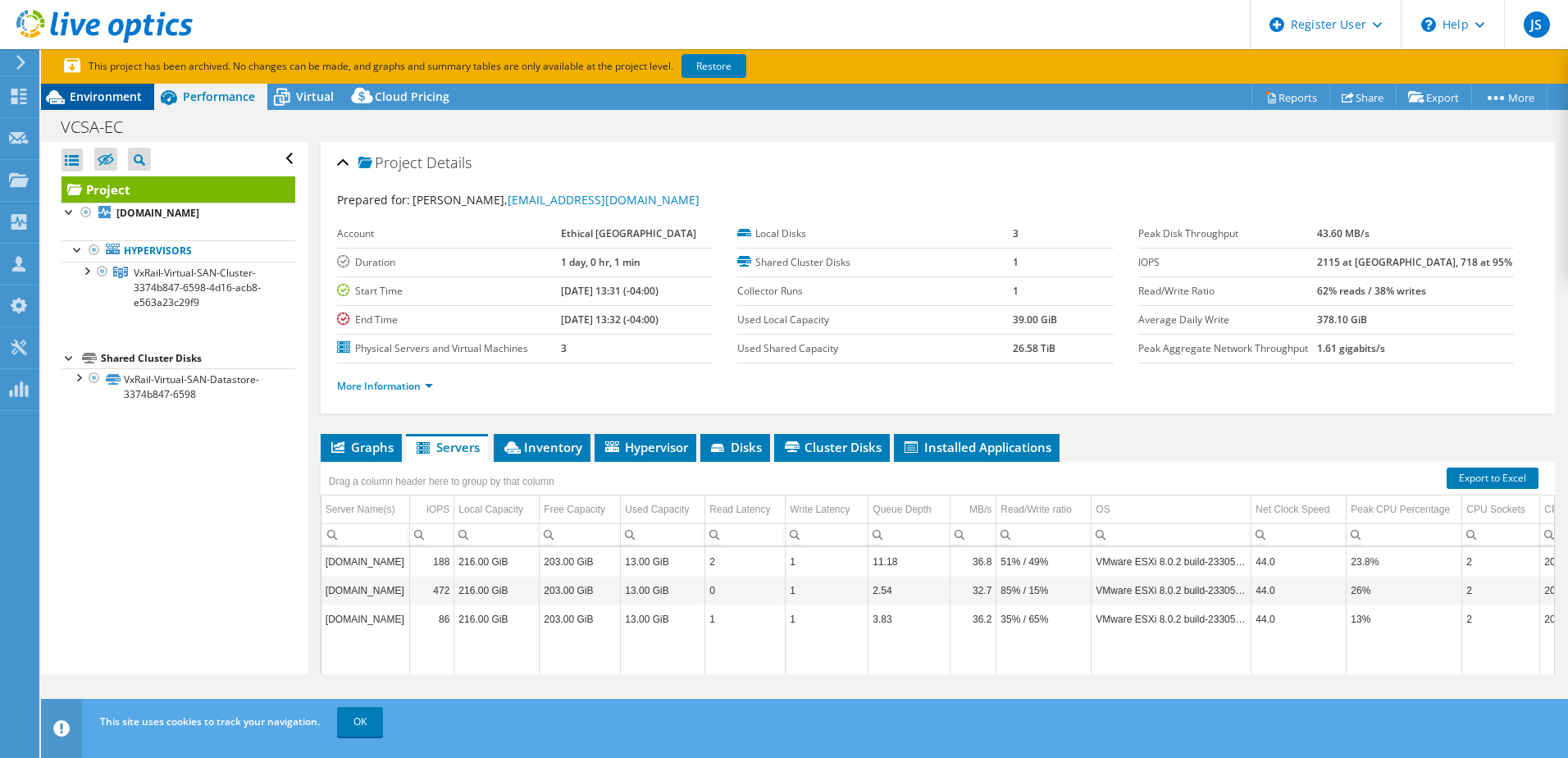
click at [79, 95] on span "Environment" at bounding box center [106, 96] width 72 height 16
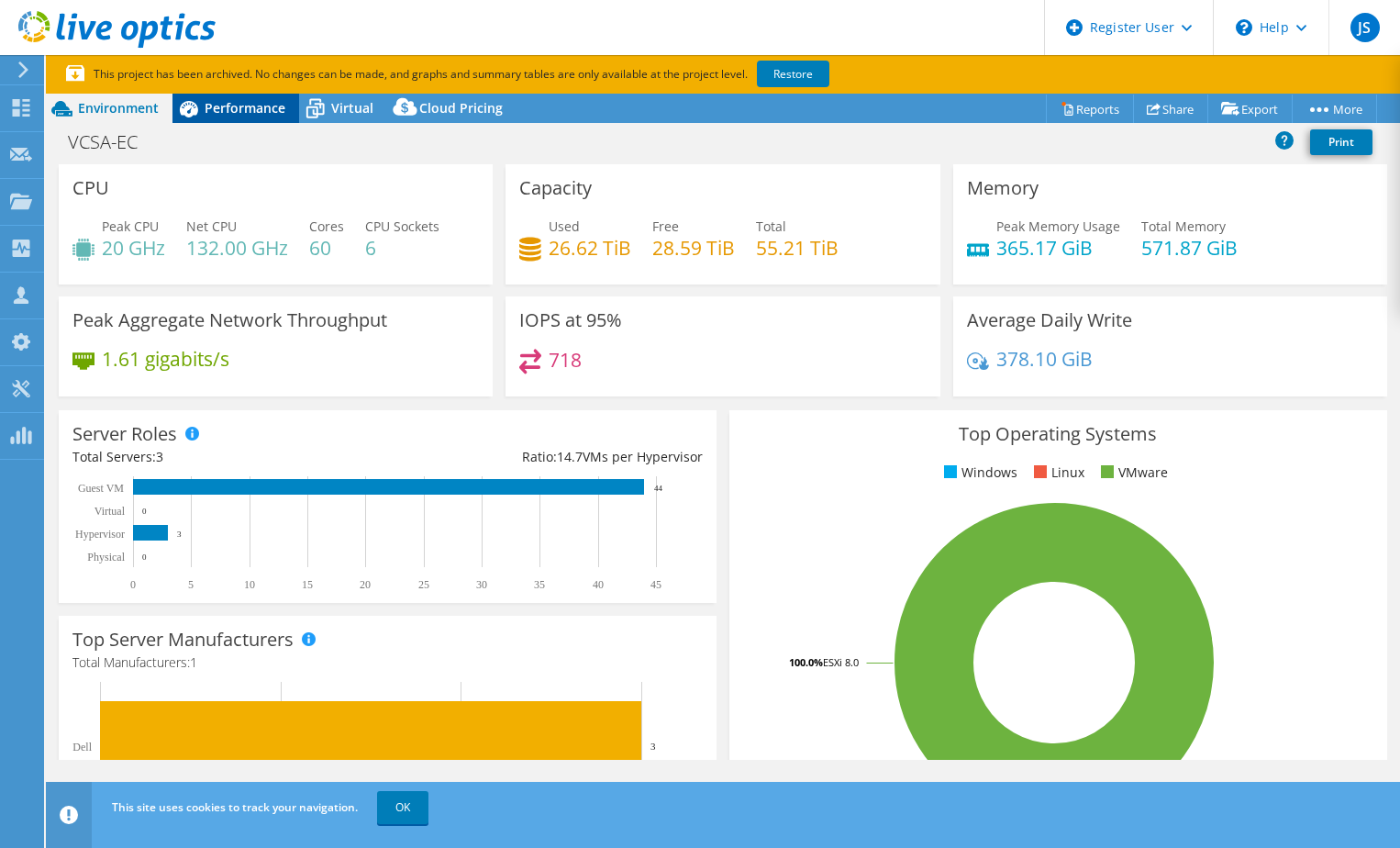
click at [197, 95] on icon at bounding box center [188, 109] width 32 height 32
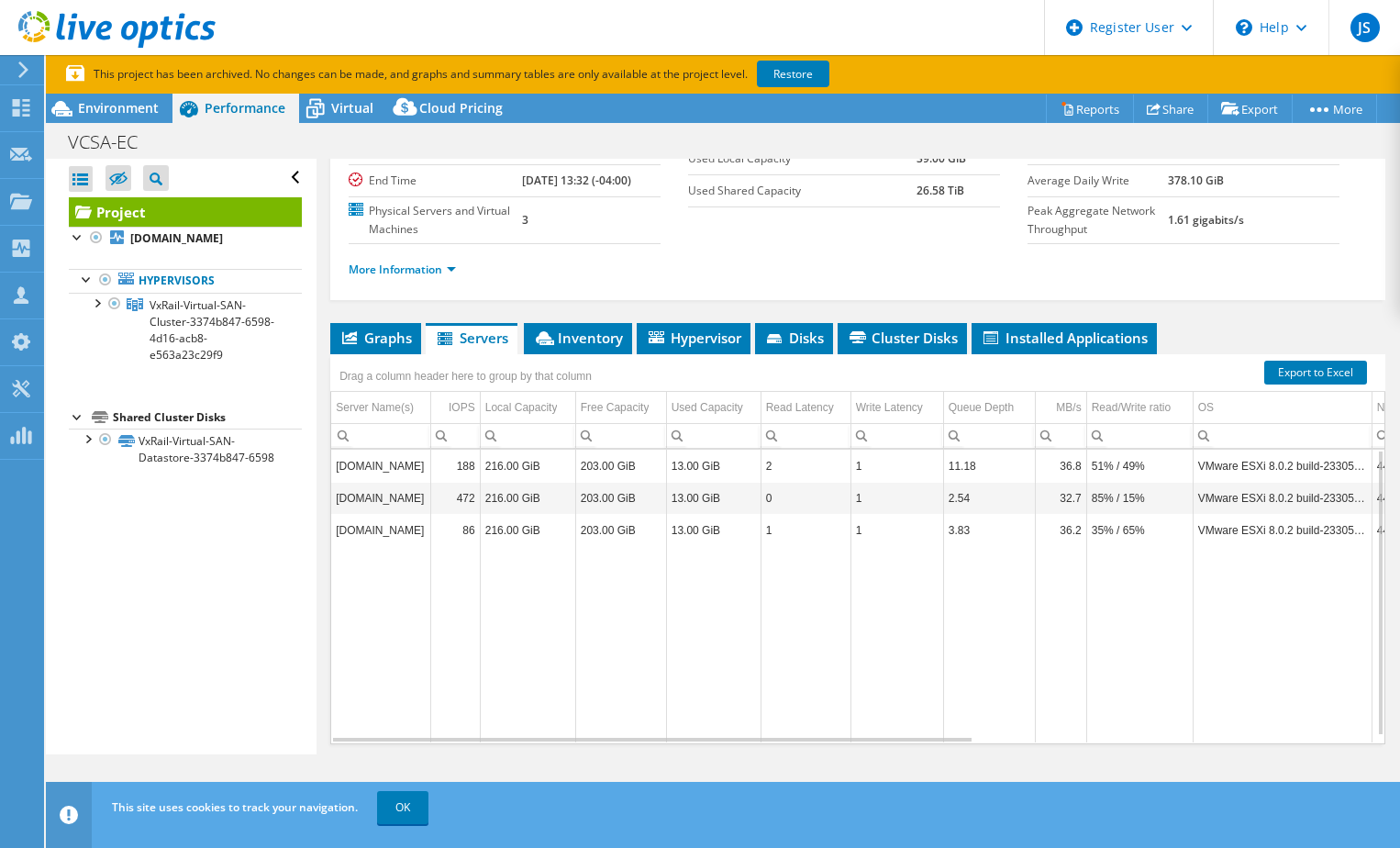
scroll to position [303, 0]
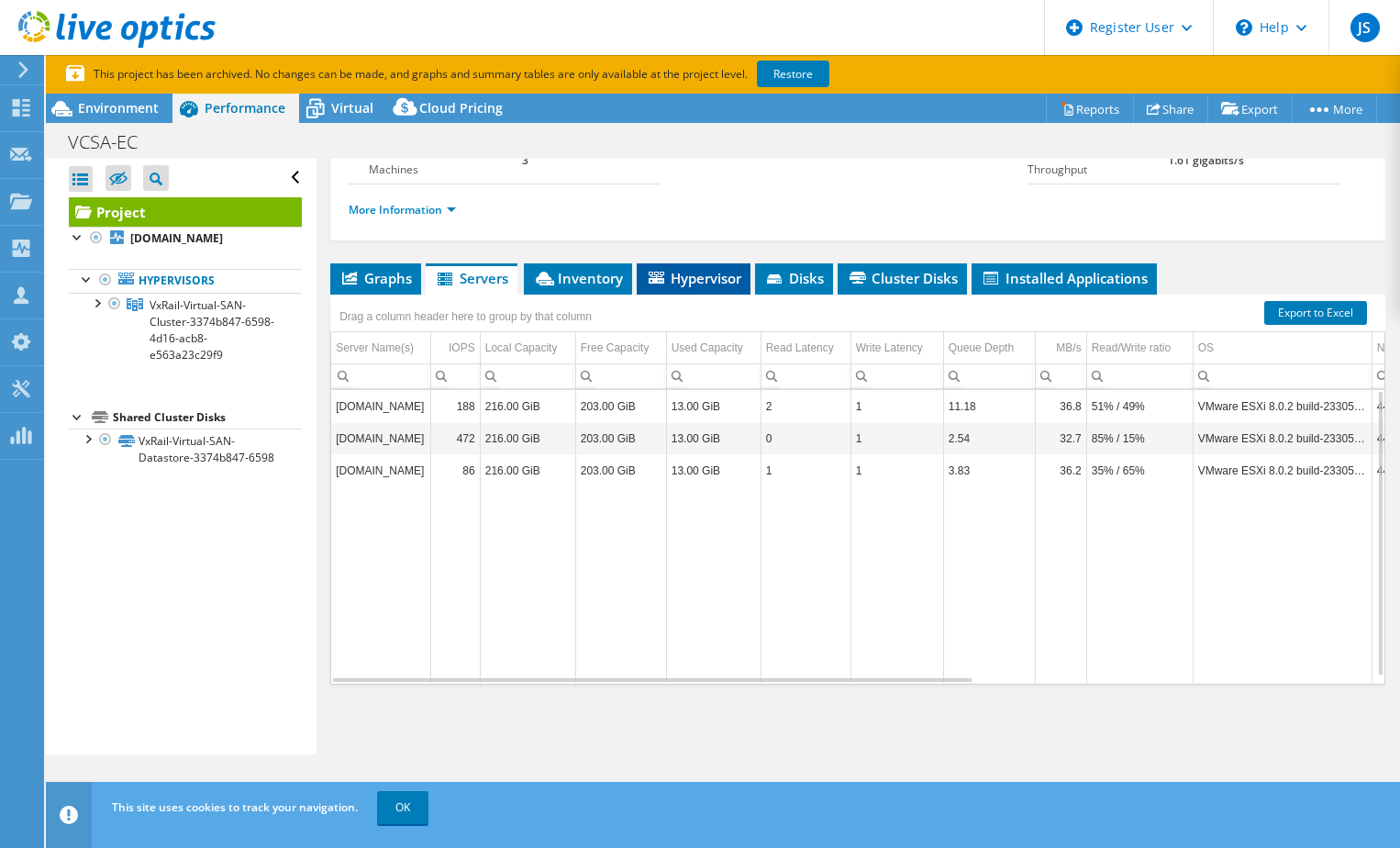
click at [718, 289] on li "Hypervisor" at bounding box center [694, 279] width 114 height 31
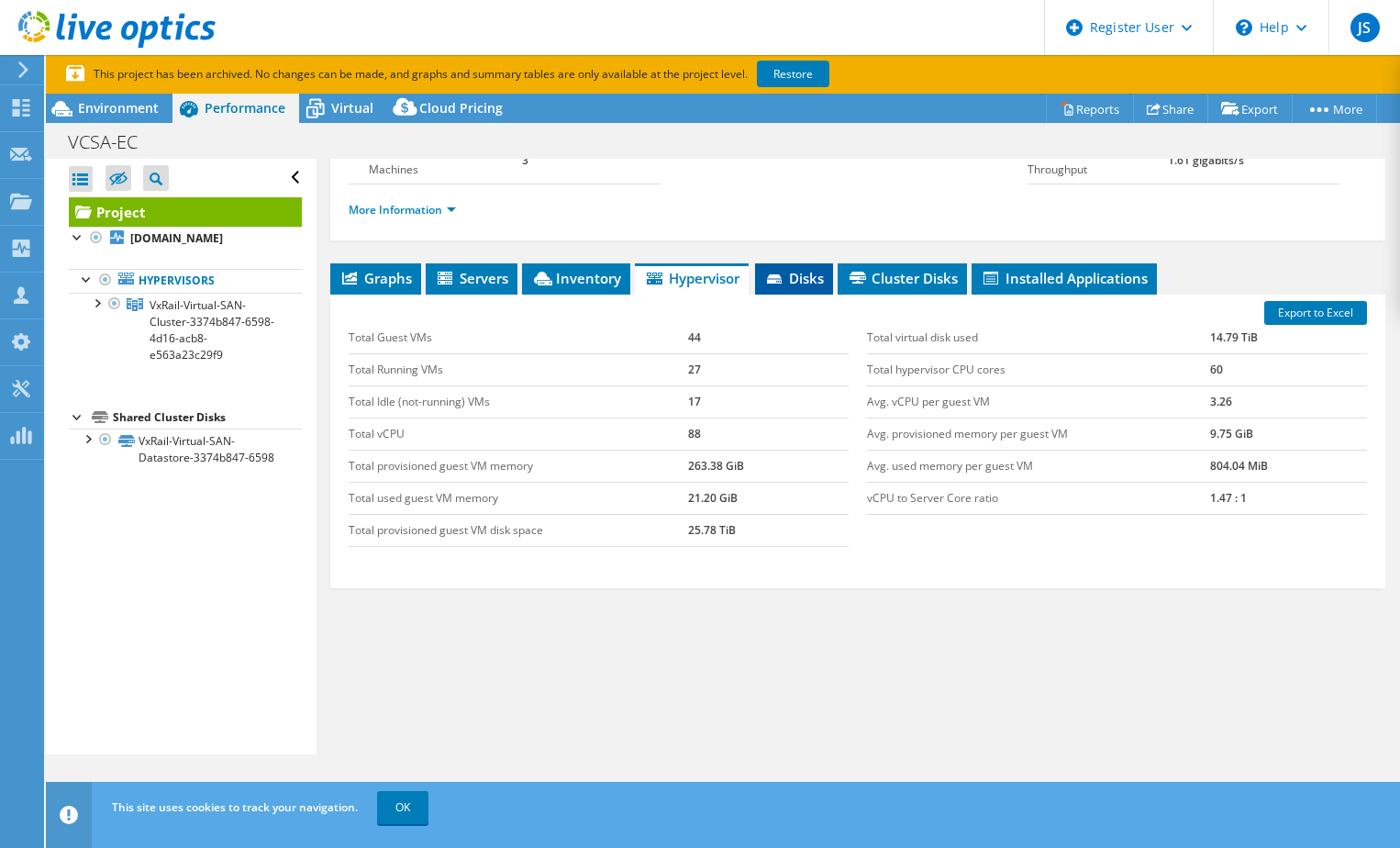
click at [789, 280] on span "Disks" at bounding box center [793, 278] width 60 height 18
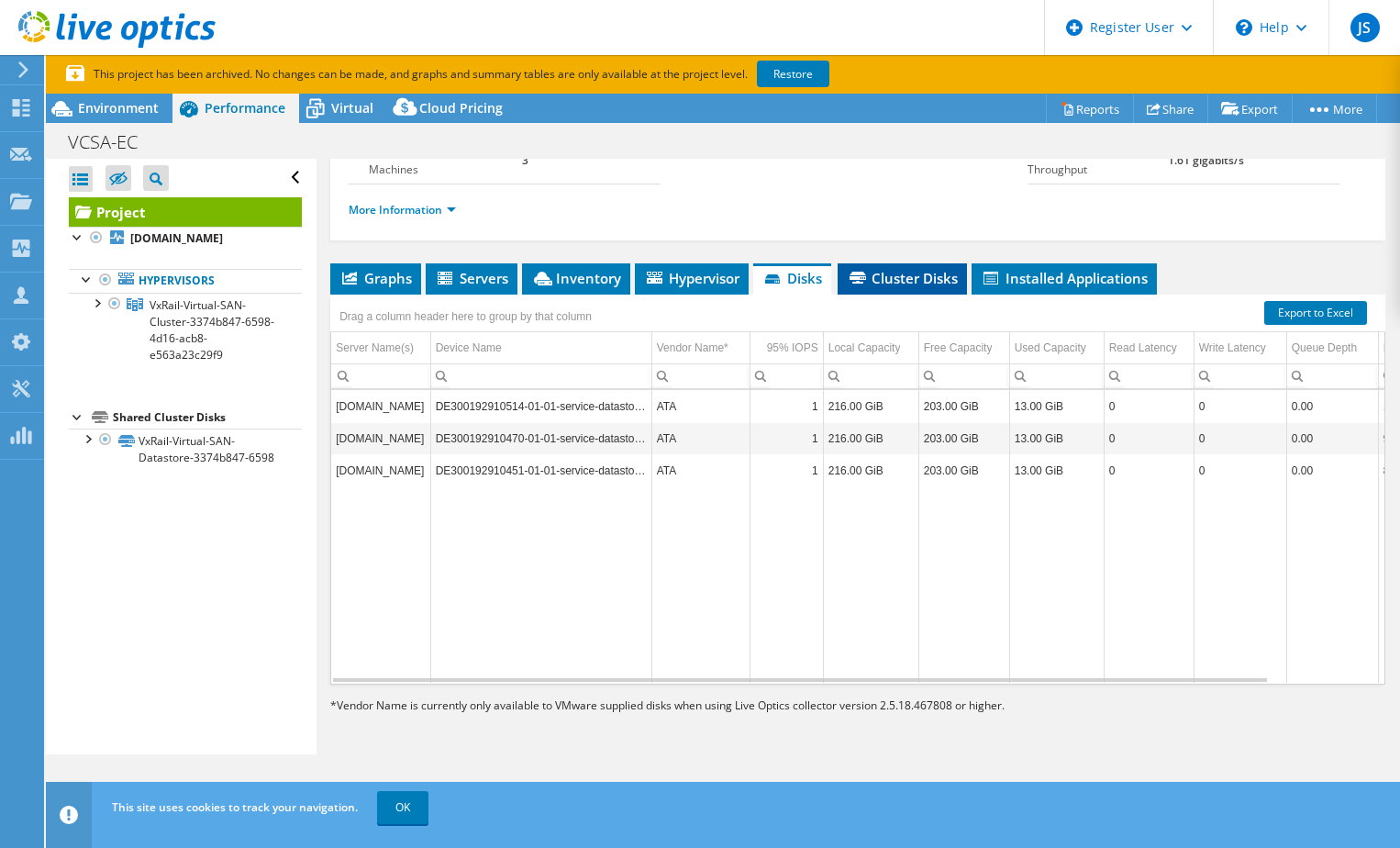
click at [872, 286] on span "Cluster Disks" at bounding box center [902, 278] width 111 height 18
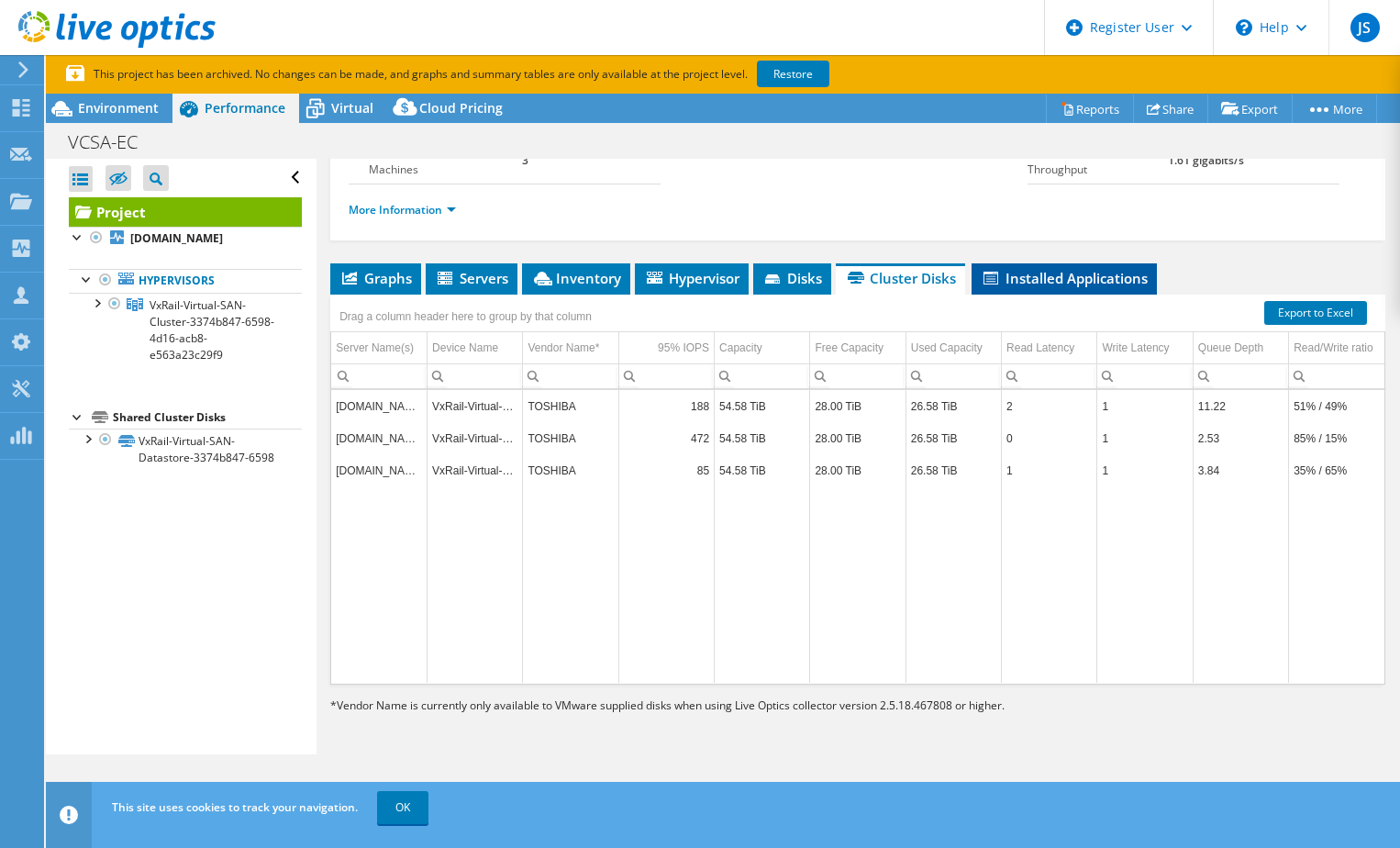
click at [1003, 275] on span "Installed Applications" at bounding box center [1063, 278] width 167 height 18
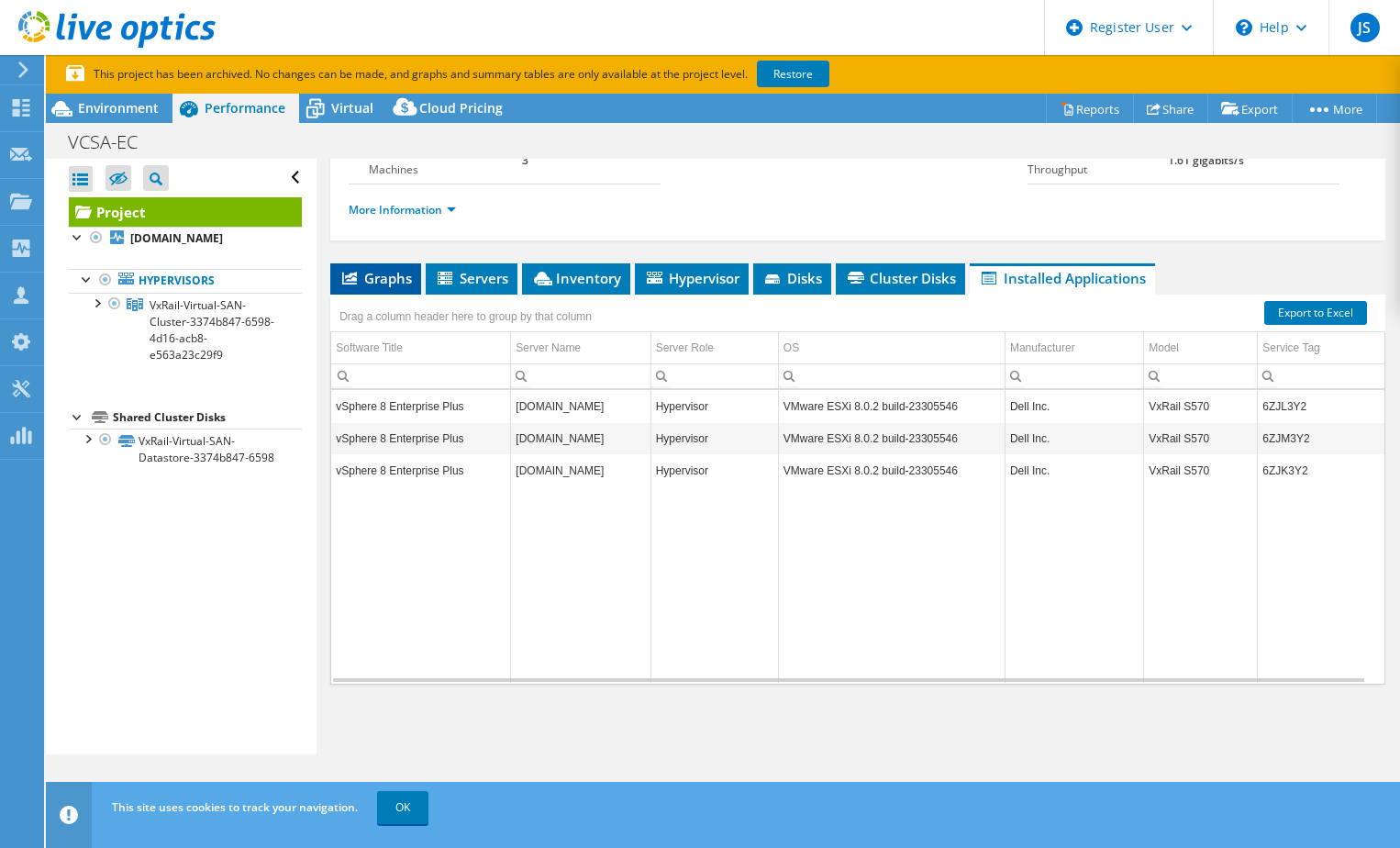
click at [382, 292] on li "Graphs" at bounding box center [376, 279] width 91 height 31
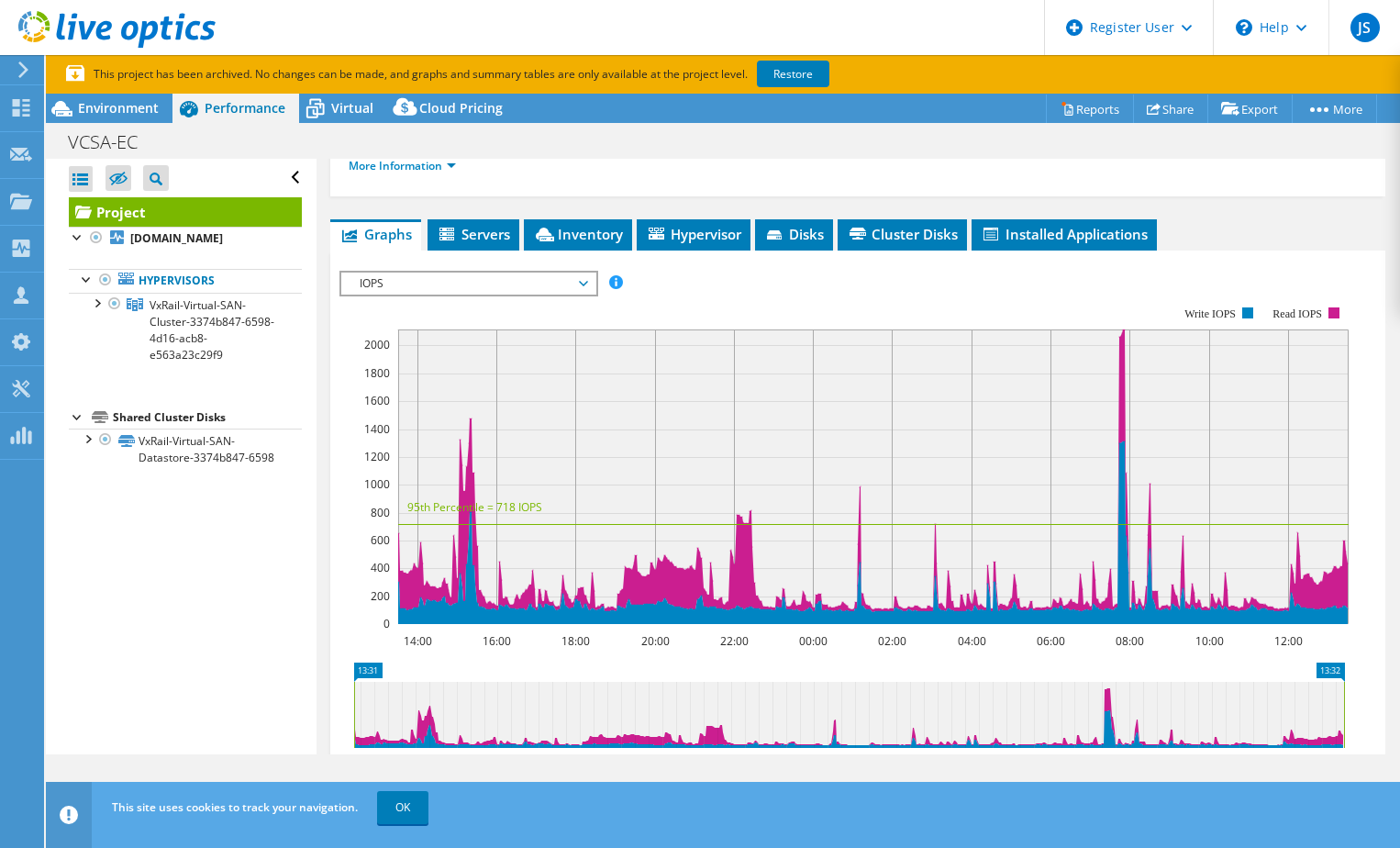
click at [977, 354] on rect at bounding box center [844, 465] width 1009 height 367
click at [188, 322] on span "VxRail-Virtual-SAN-Cluster-3374b847-6598-4d16-acb8-e563a23c29f9" at bounding box center [212, 330] width 125 height 65
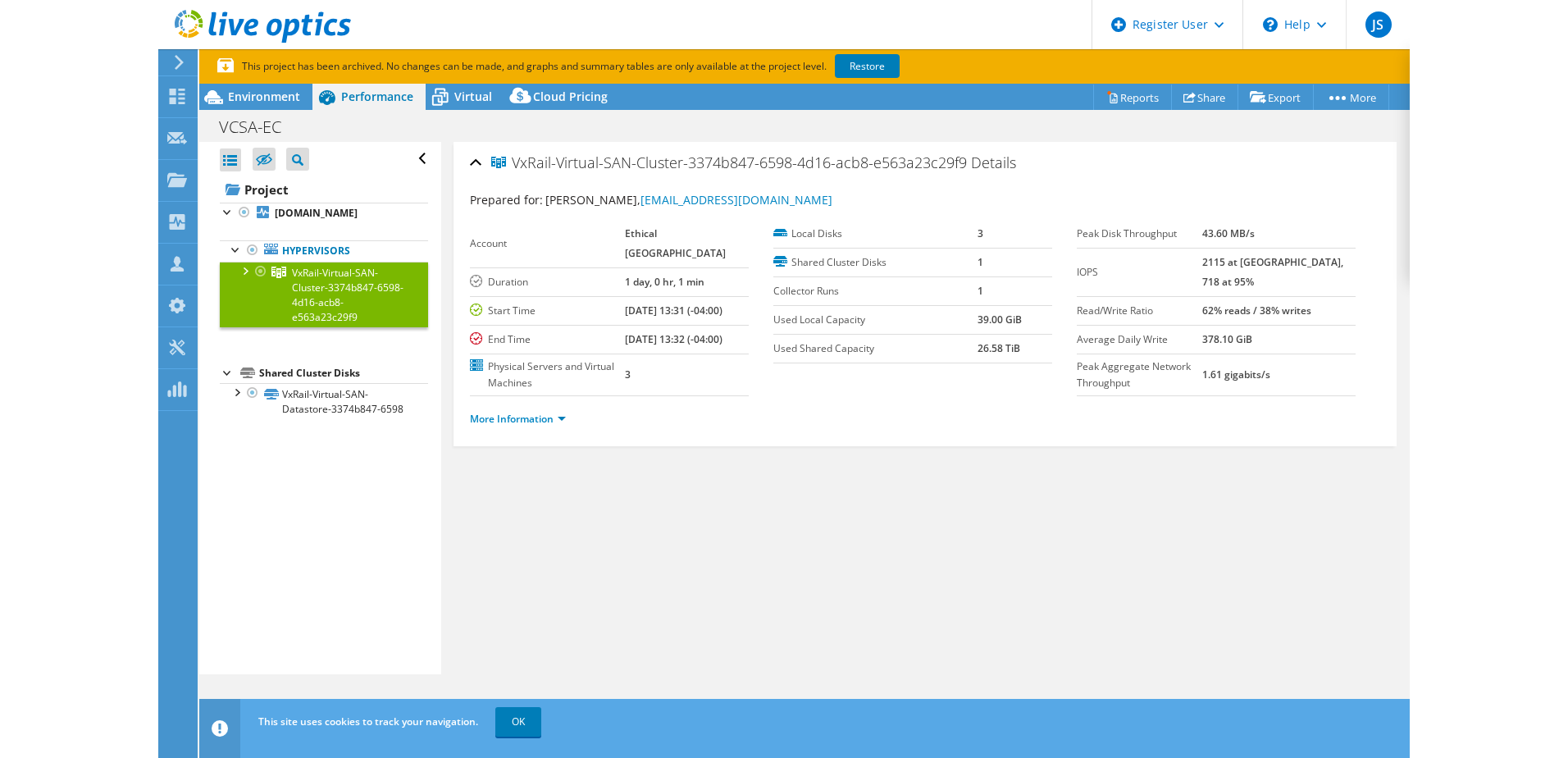
scroll to position [0, 0]
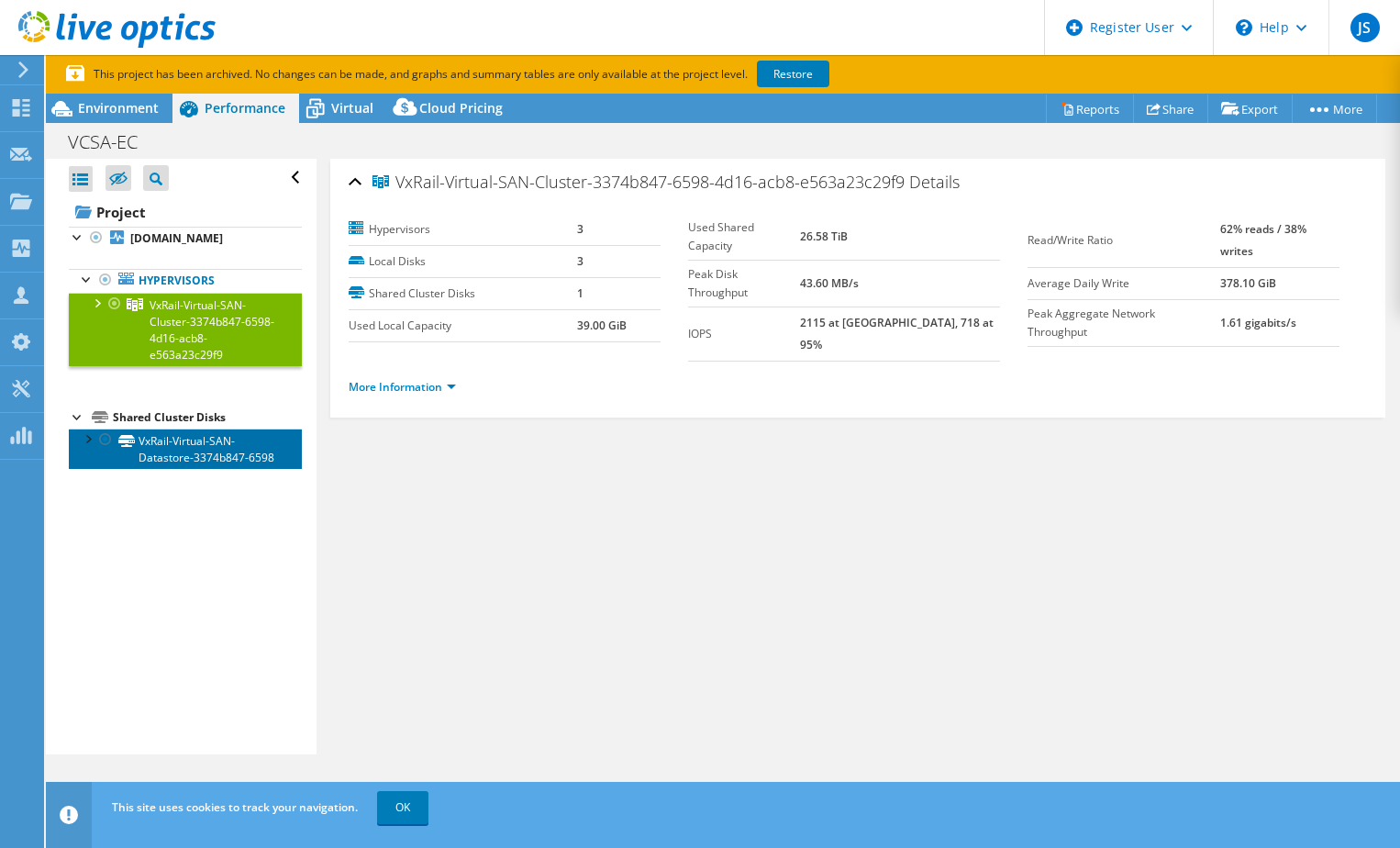
click at [254, 445] on link "VxRail-Virtual-SAN-Datastore-3374b847-6598" at bounding box center [185, 448] width 233 height 41
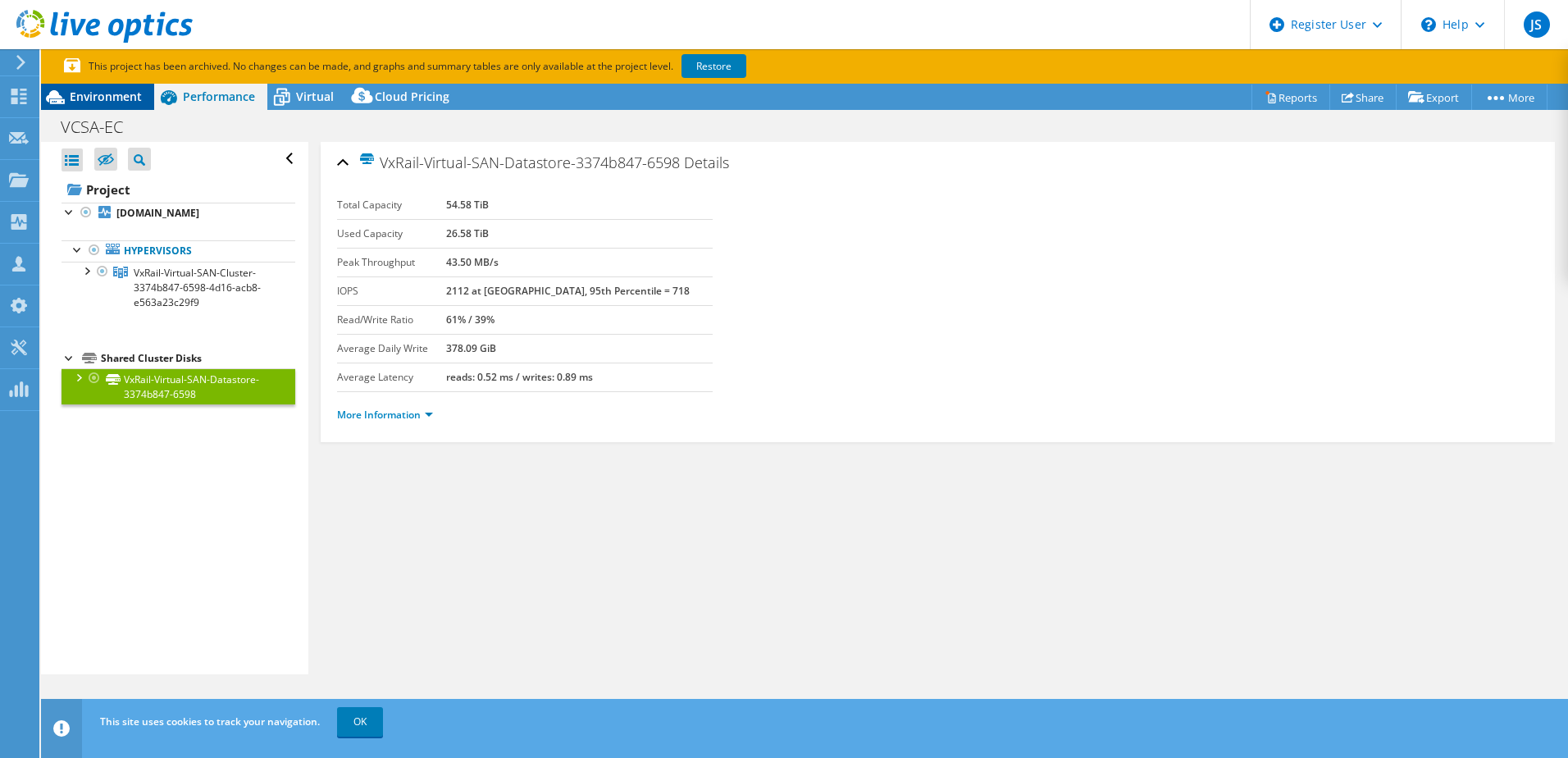
click at [98, 98] on span "Environment" at bounding box center [106, 96] width 72 height 16
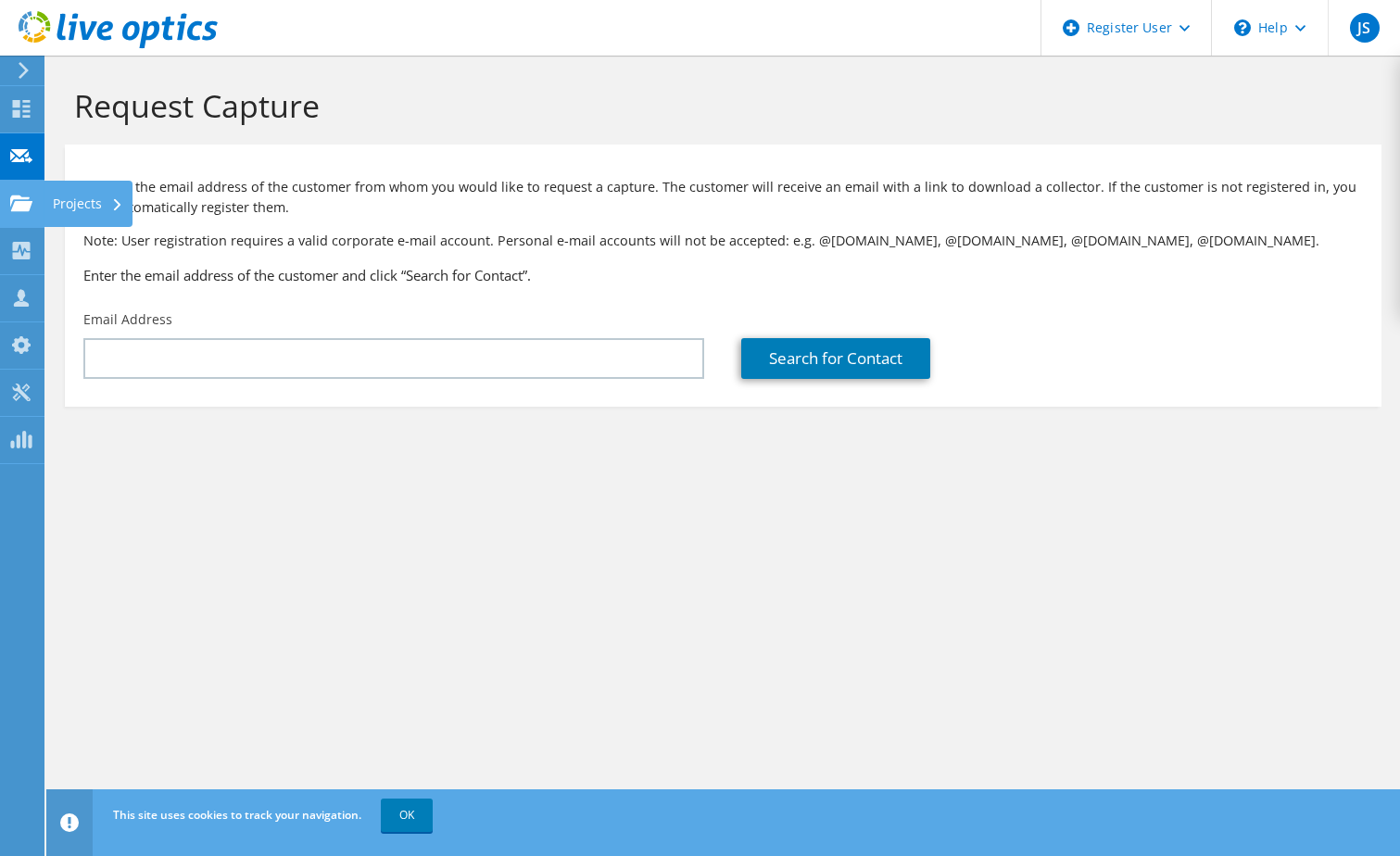
click at [27, 197] on use at bounding box center [21, 202] width 22 height 16
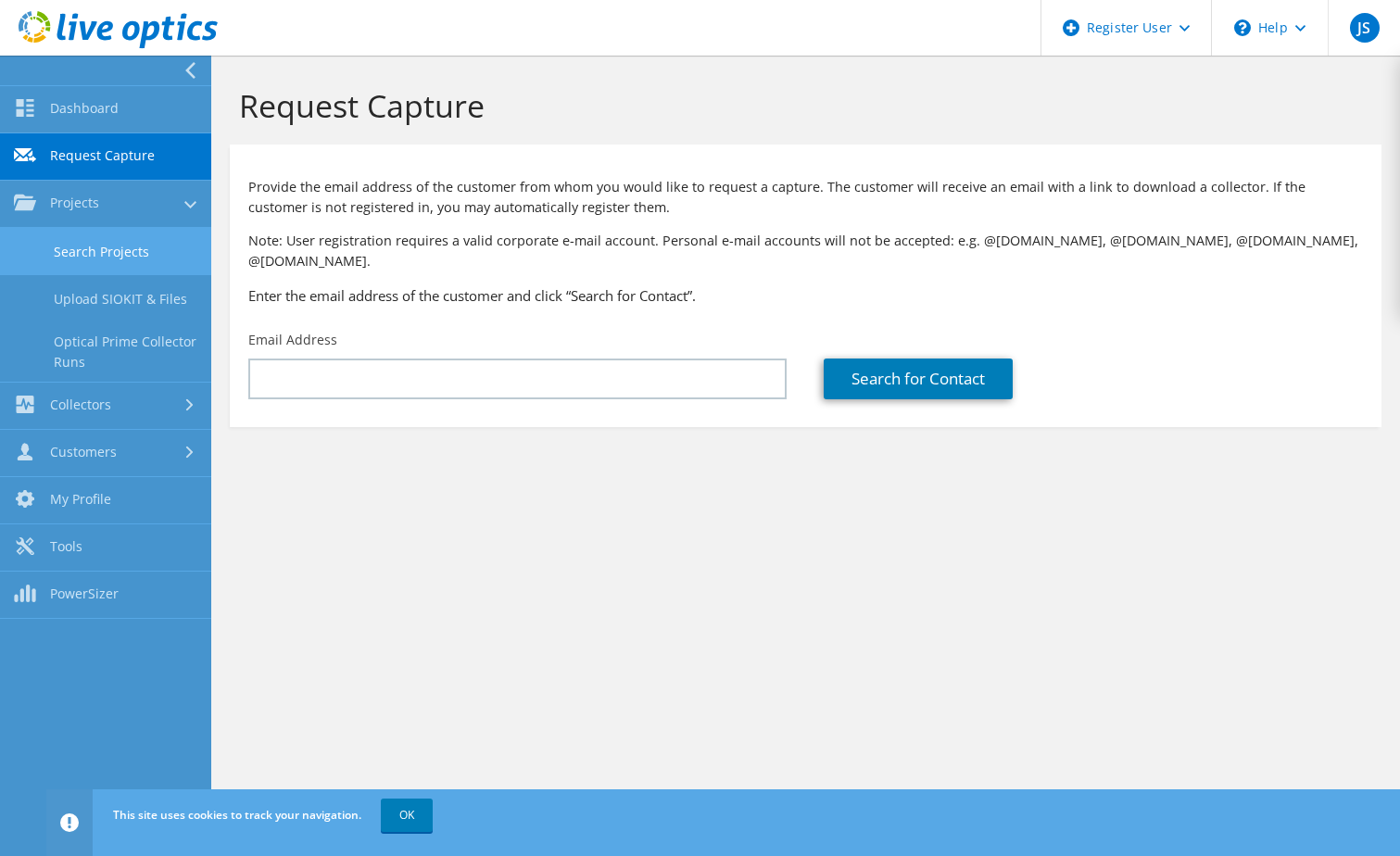
click at [109, 244] on link "Search Projects" at bounding box center [105, 251] width 211 height 47
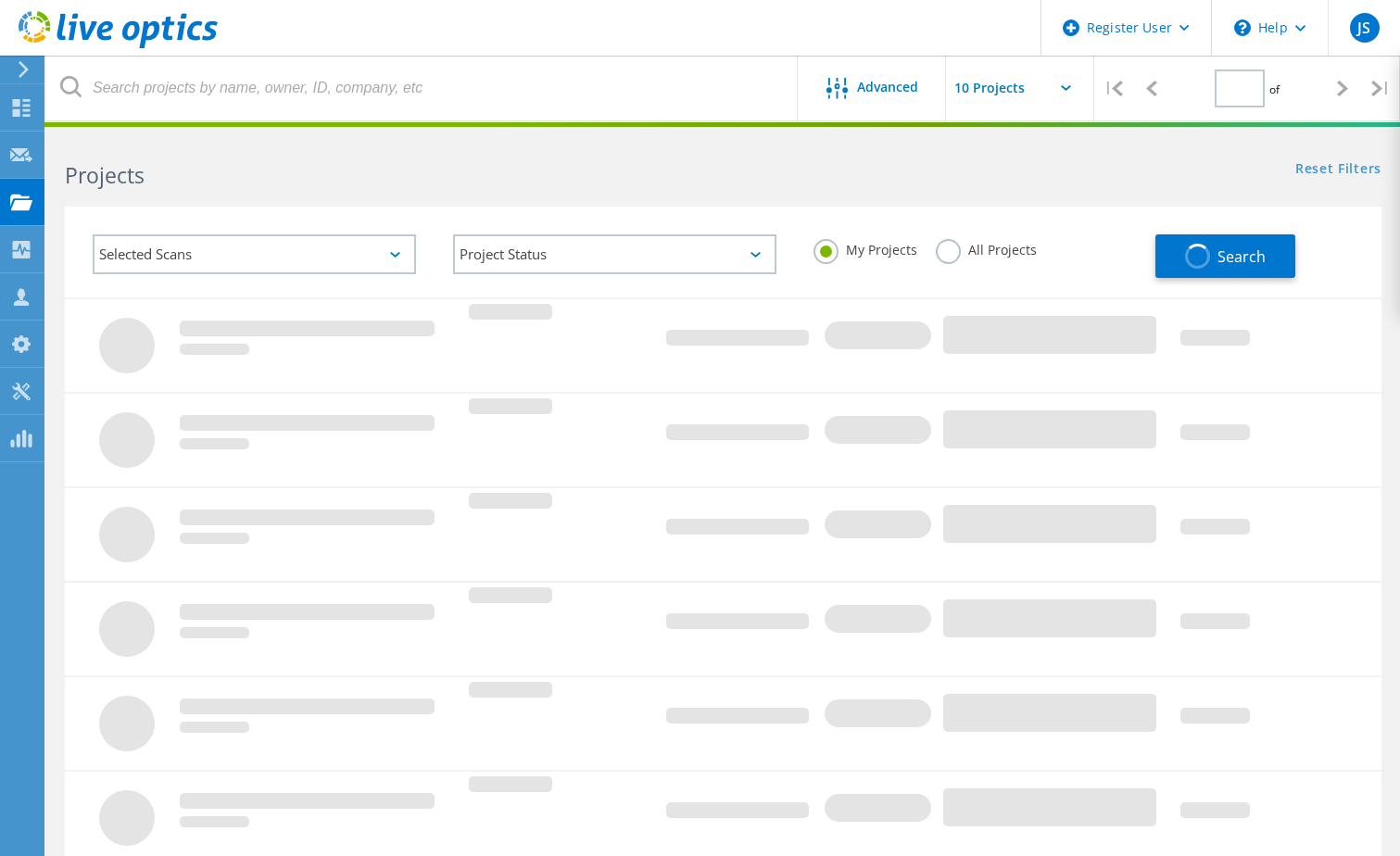
type input "1"
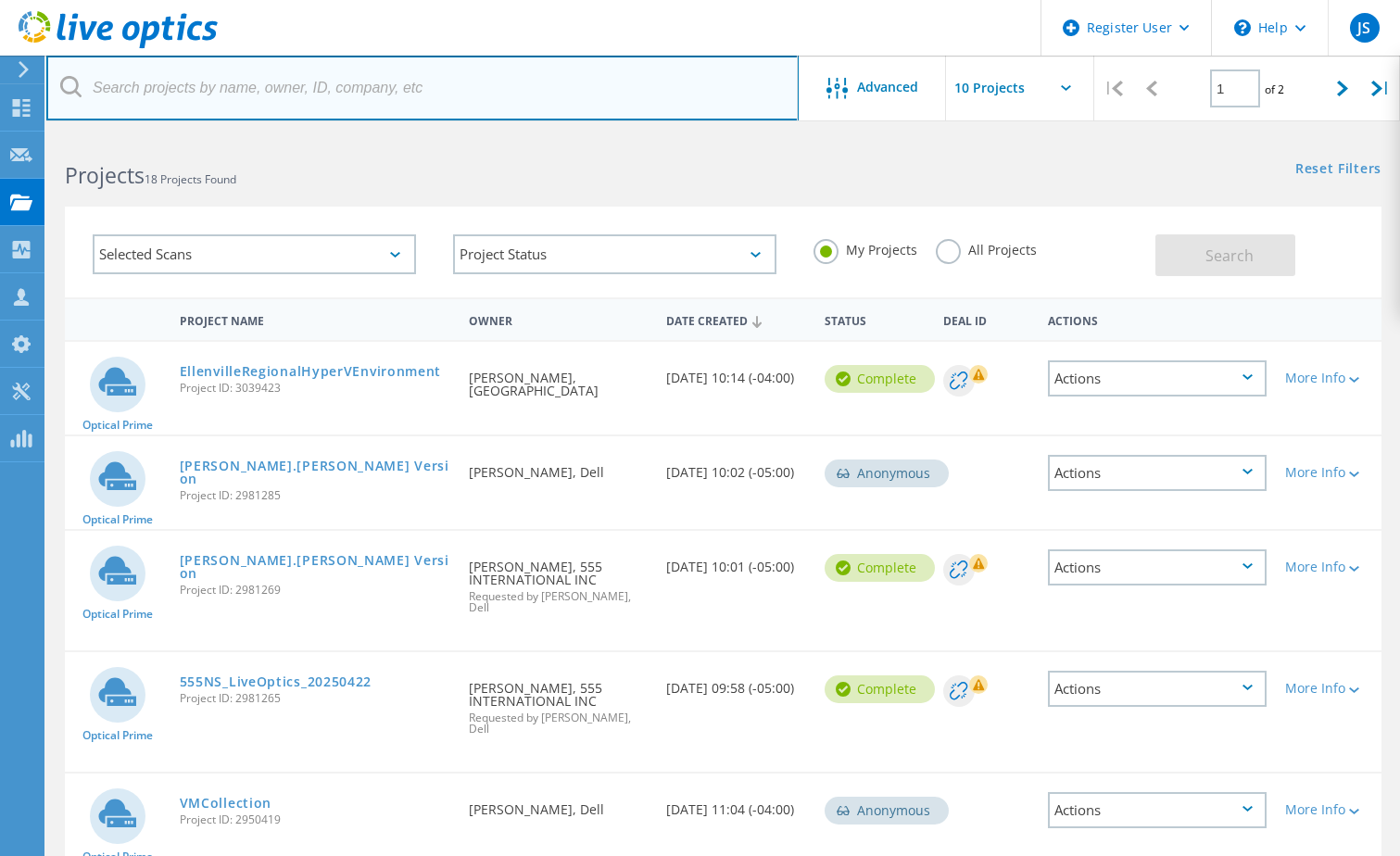
click at [283, 96] on input "text" at bounding box center [422, 88] width 752 height 65
paste input "[EMAIL_ADDRESS][DOMAIN_NAME]"
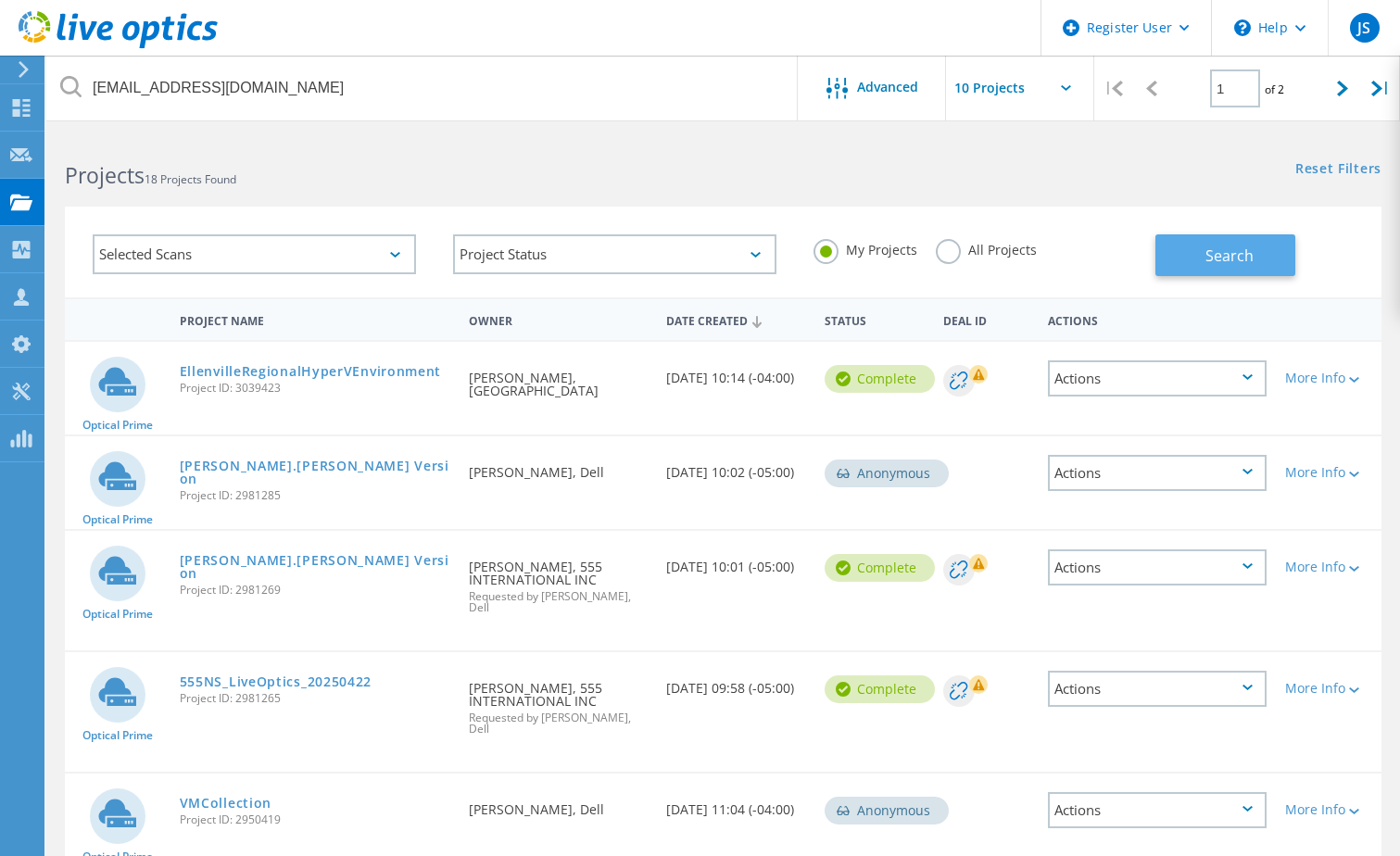
click at [1222, 248] on span "Search" at bounding box center [1229, 256] width 48 height 20
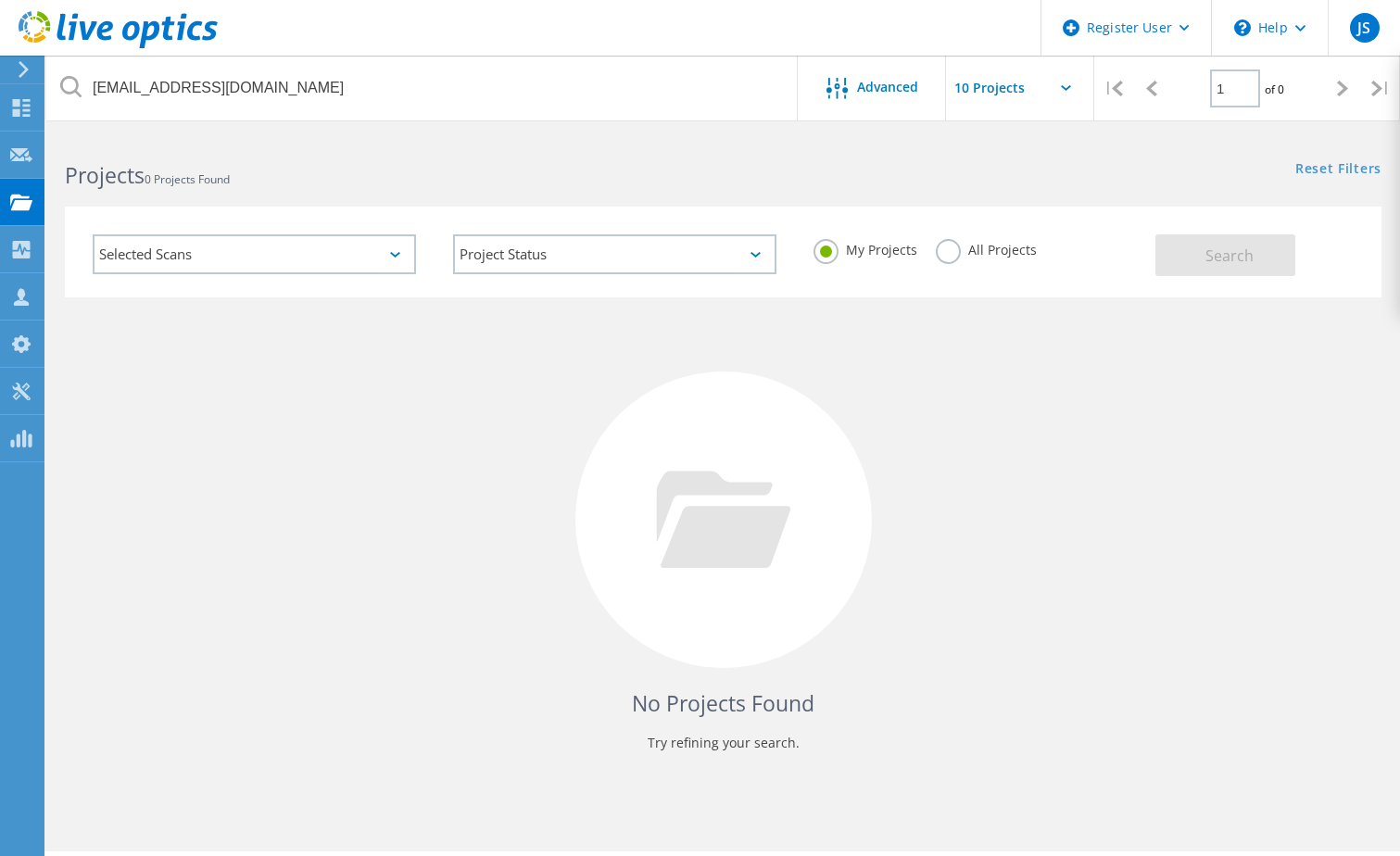
click at [968, 232] on div "My Projects All Projects" at bounding box center [975, 250] width 361 height 69
click at [958, 242] on label "All Projects" at bounding box center [985, 247] width 101 height 18
click at [0, 0] on input "All Projects" at bounding box center [0, 0] width 0 height 0
click at [1257, 247] on button "Search" at bounding box center [1225, 255] width 139 height 42
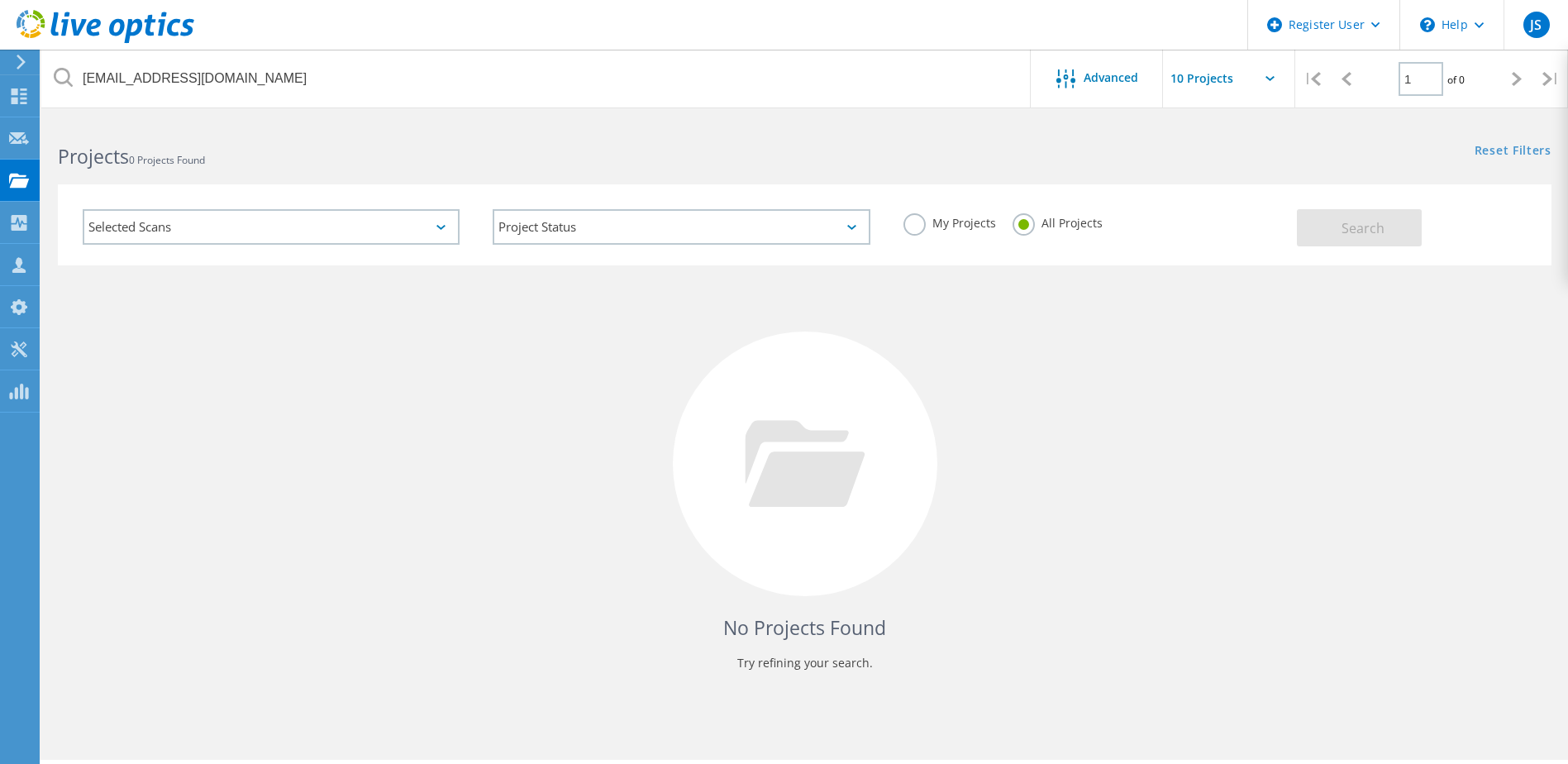
click at [937, 222] on label "My Projects" at bounding box center [950, 221] width 93 height 16
click at [0, 0] on input "My Projects" at bounding box center [0, 0] width 0 height 0
click at [1040, 222] on label "All Projects" at bounding box center [1058, 221] width 90 height 16
click at [0, 0] on input "All Projects" at bounding box center [0, 0] width 0 height 0
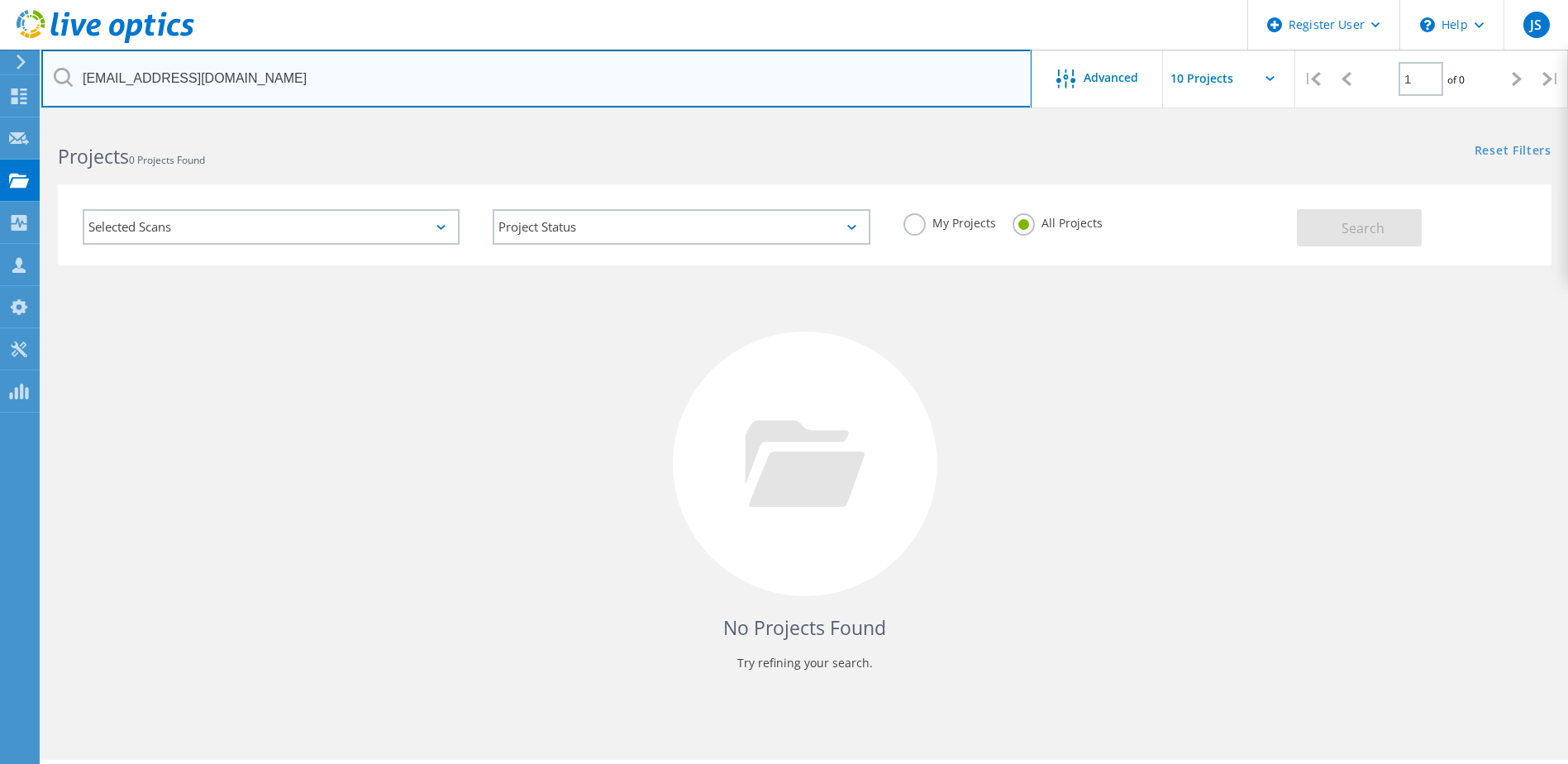
click at [115, 81] on input "[EMAIL_ADDRESS][DOMAIN_NAME]" at bounding box center [537, 79] width 991 height 58
type input "[EMAIL_ADDRESS][DOMAIN_NAME]"
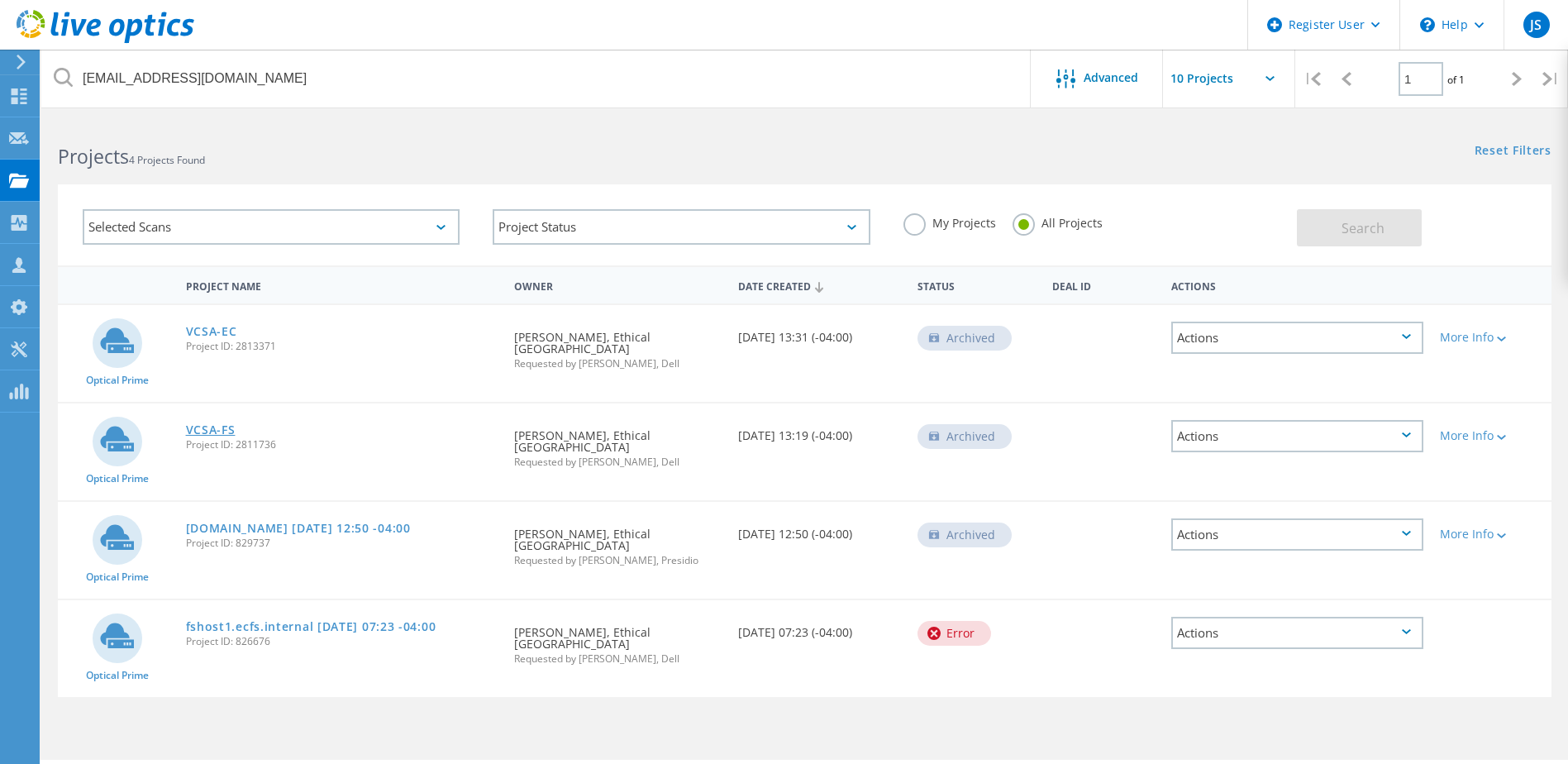
click at [217, 433] on link "VCSA-FS" at bounding box center [211, 430] width 50 height 12
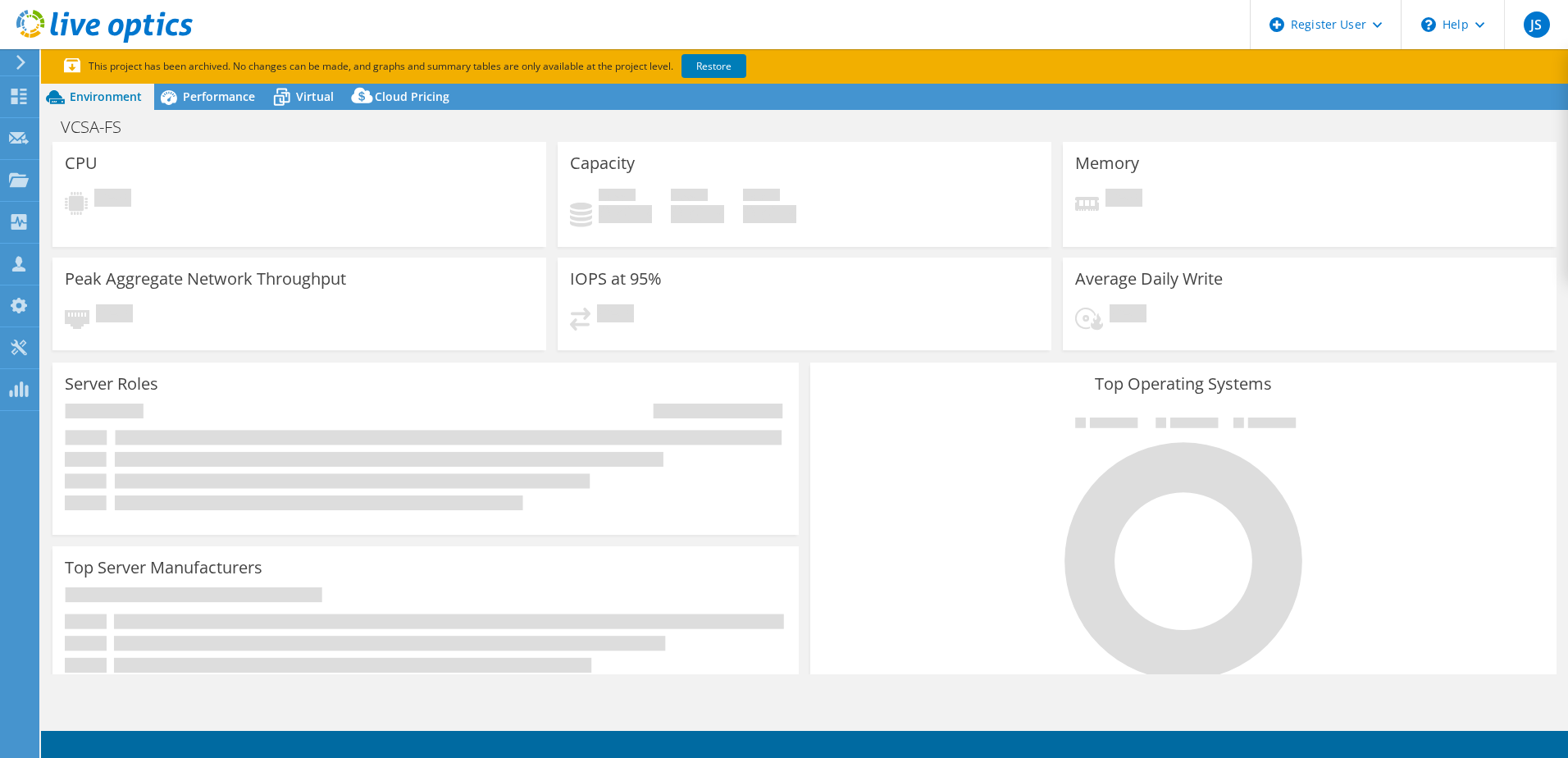
select select "USEast"
select select "USD"
